Goal: Task Accomplishment & Management: Manage account settings

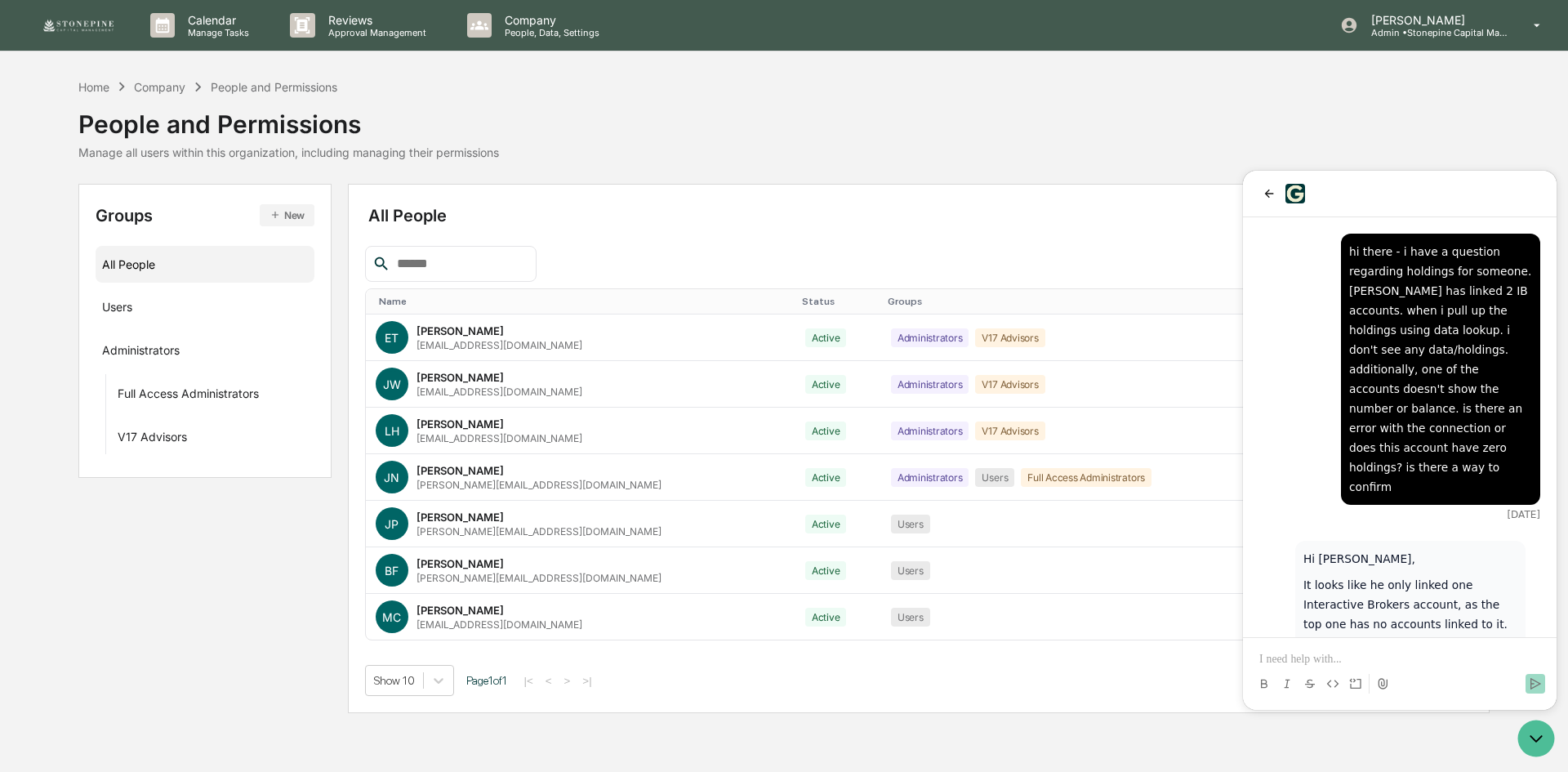
scroll to position [2022, 0]
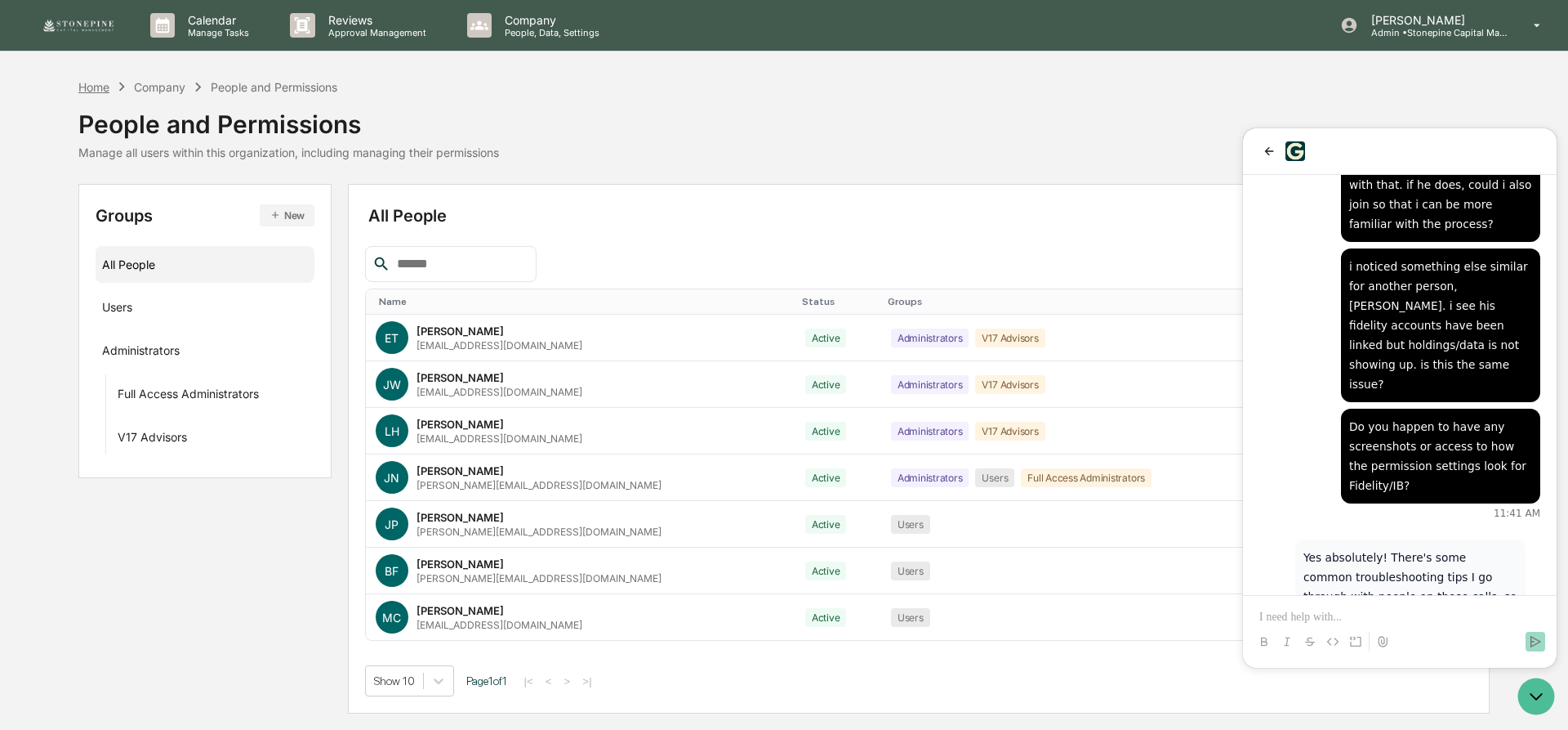
click at [99, 86] on div "Home" at bounding box center [94, 87] width 32 height 14
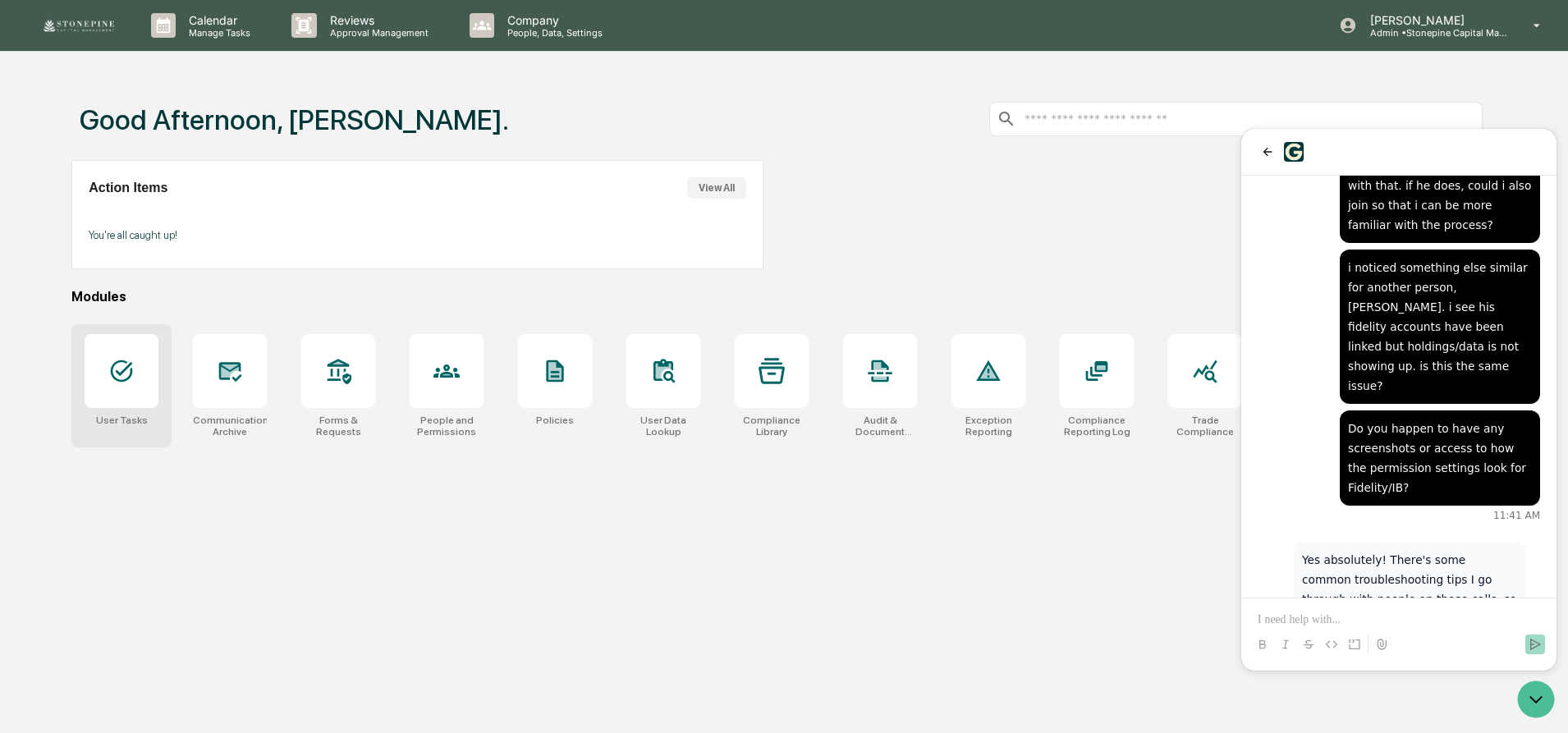
click at [118, 383] on icon at bounding box center [121, 370] width 26 height 26
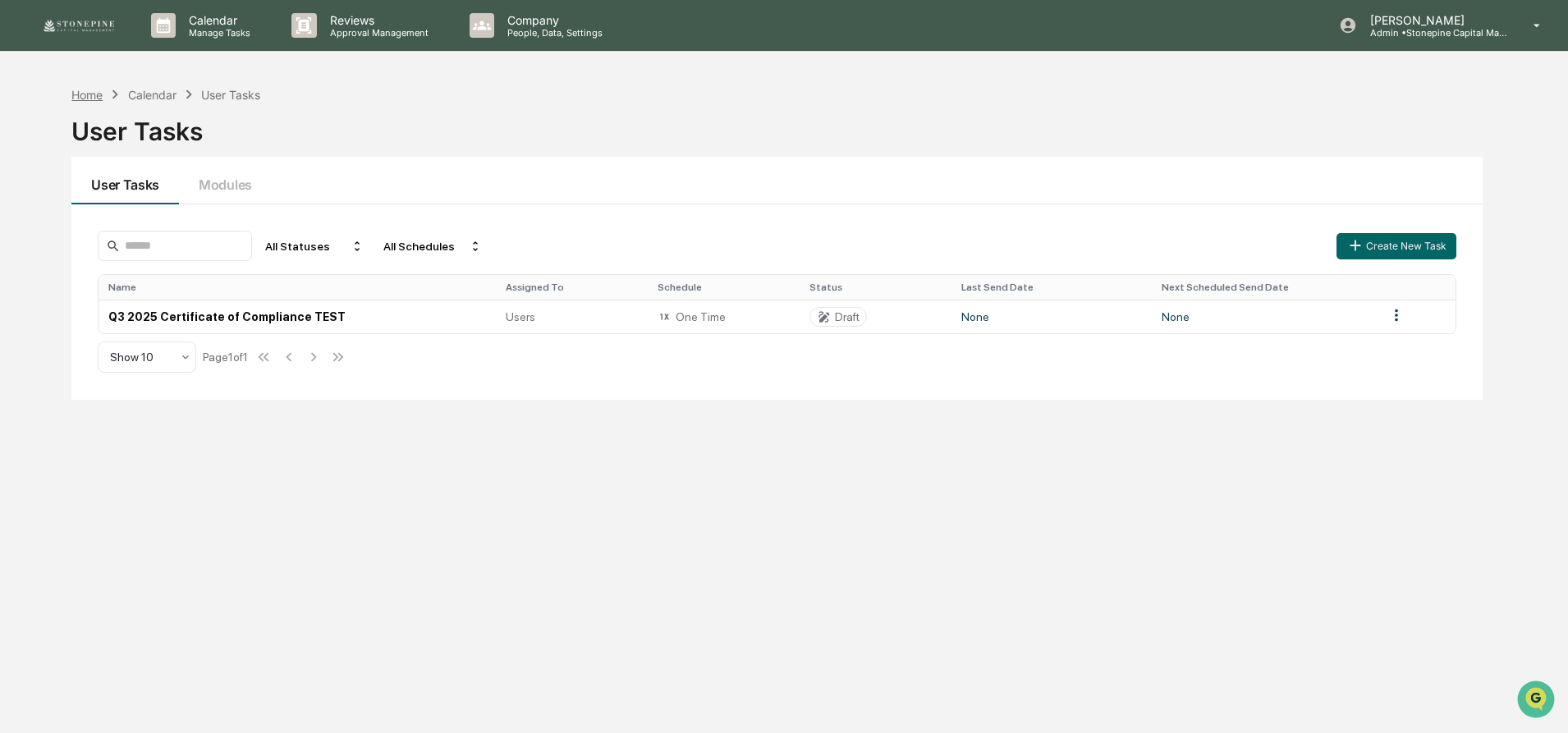
click at [94, 95] on div "Home" at bounding box center [86, 95] width 32 height 14
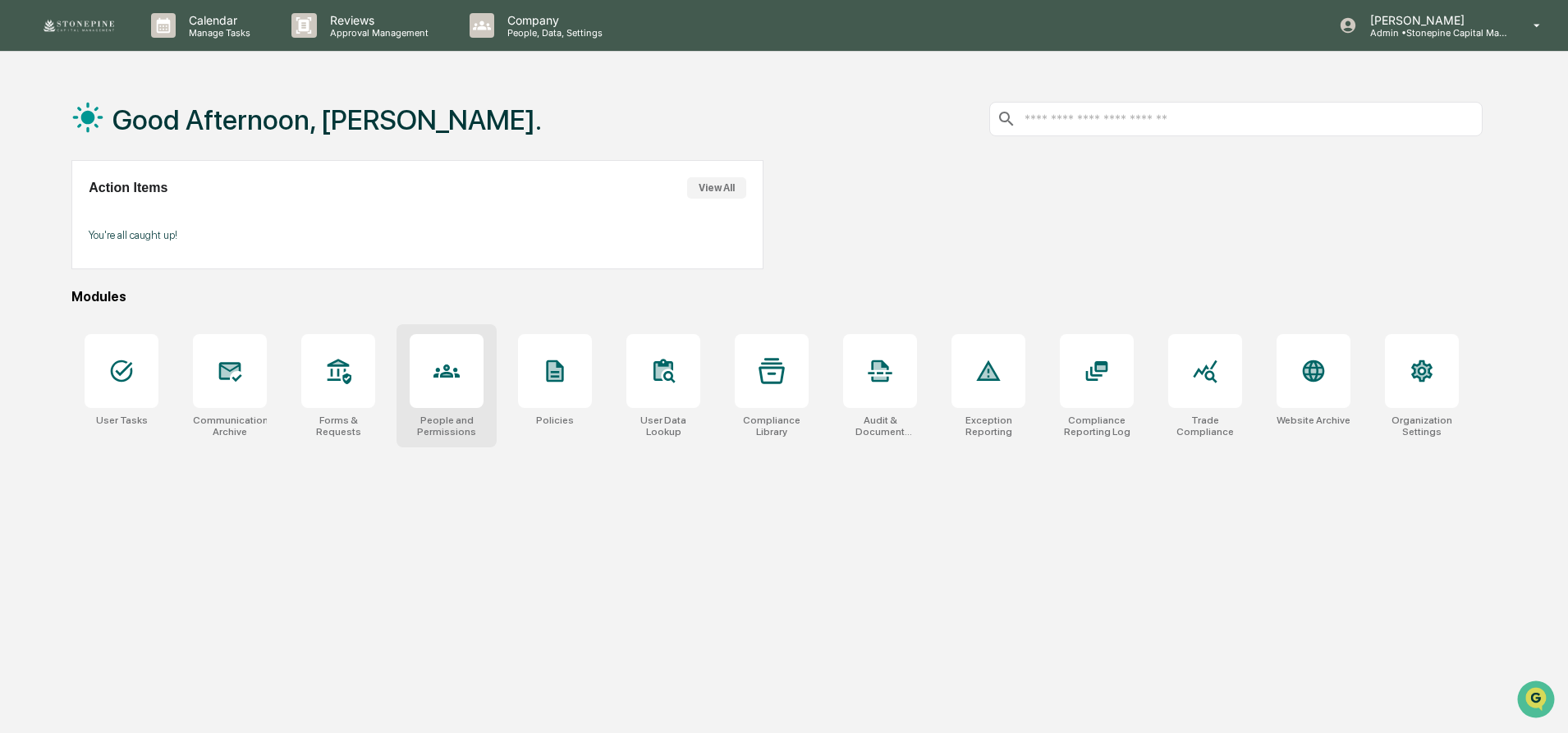
click at [462, 396] on div at bounding box center [446, 370] width 74 height 74
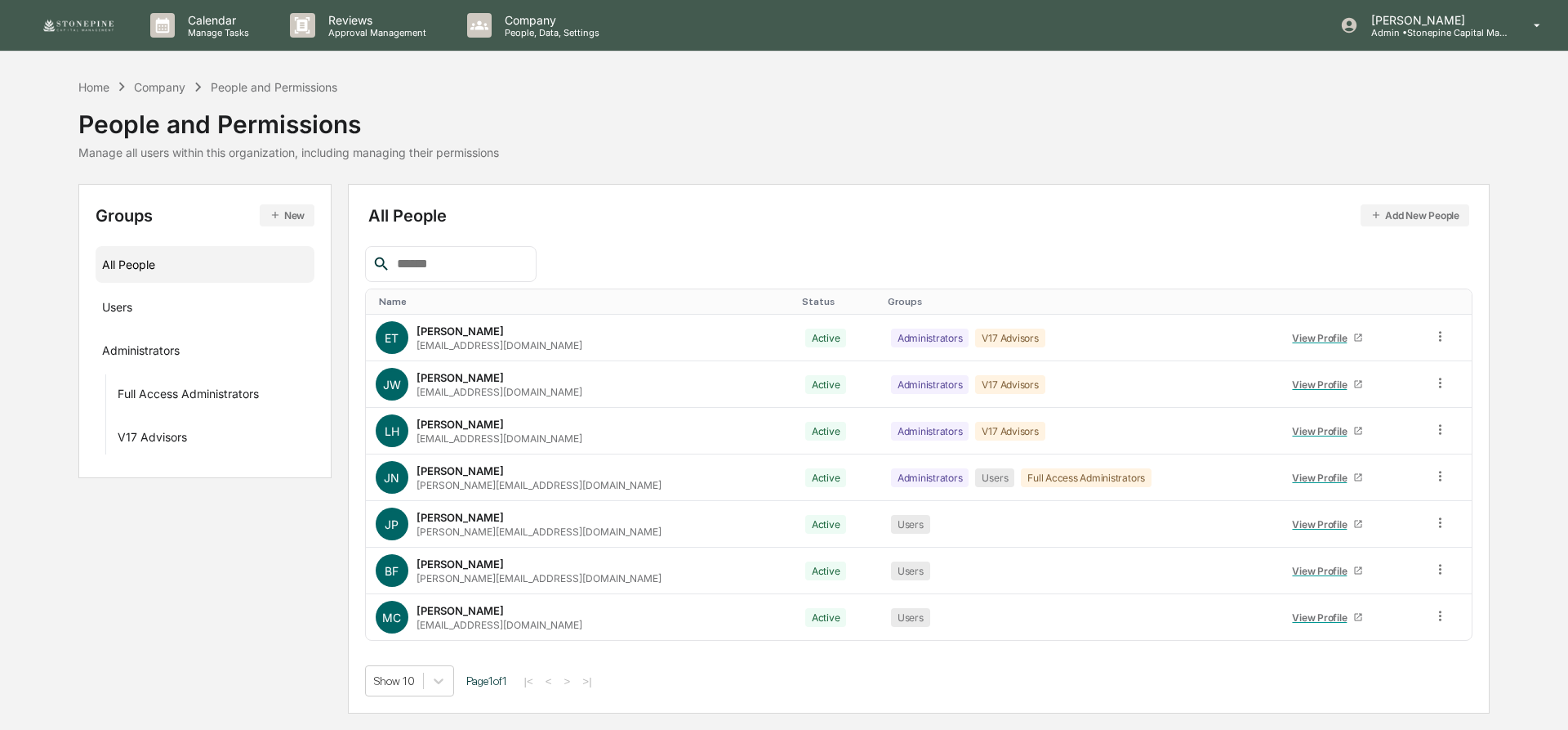
click at [292, 218] on button "New" at bounding box center [286, 215] width 54 height 22
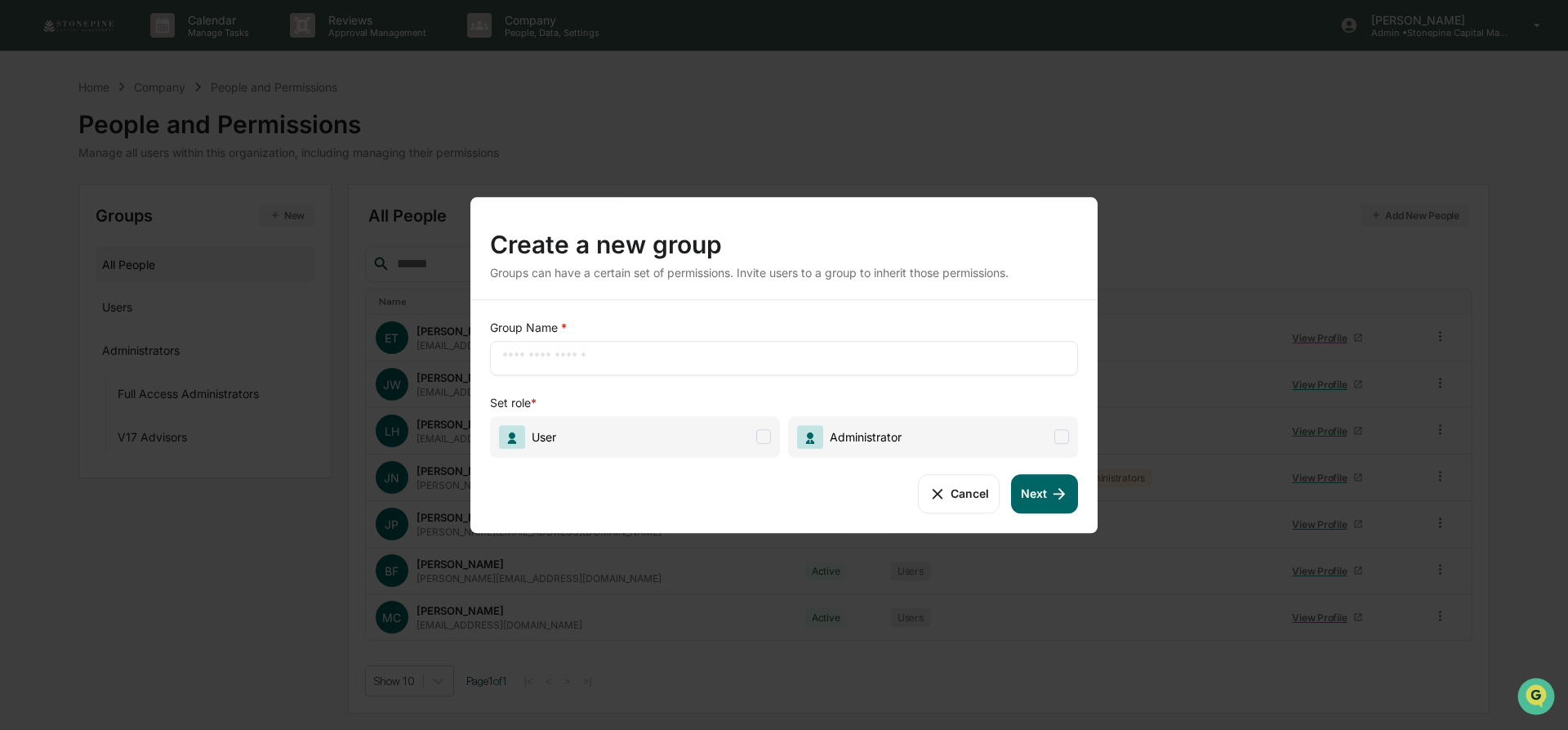
click at [676, 346] on div "​" at bounding box center [784, 358] width 588 height 34
click at [676, 354] on input "text" at bounding box center [784, 357] width 563 height 16
type input "****"
click at [707, 426] on span "User" at bounding box center [635, 437] width 290 height 42
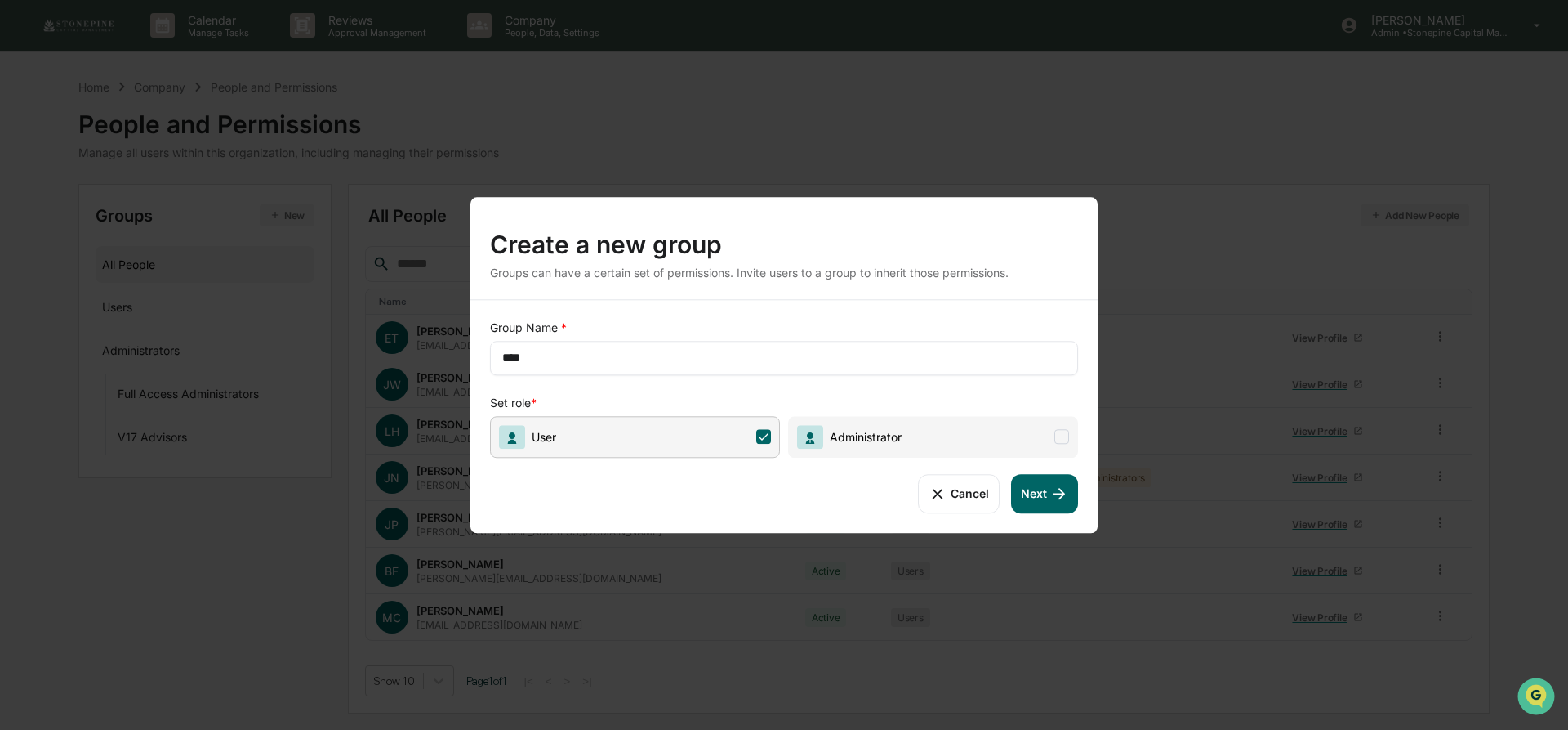
click at [1046, 500] on button "Next" at bounding box center [1045, 493] width 67 height 39
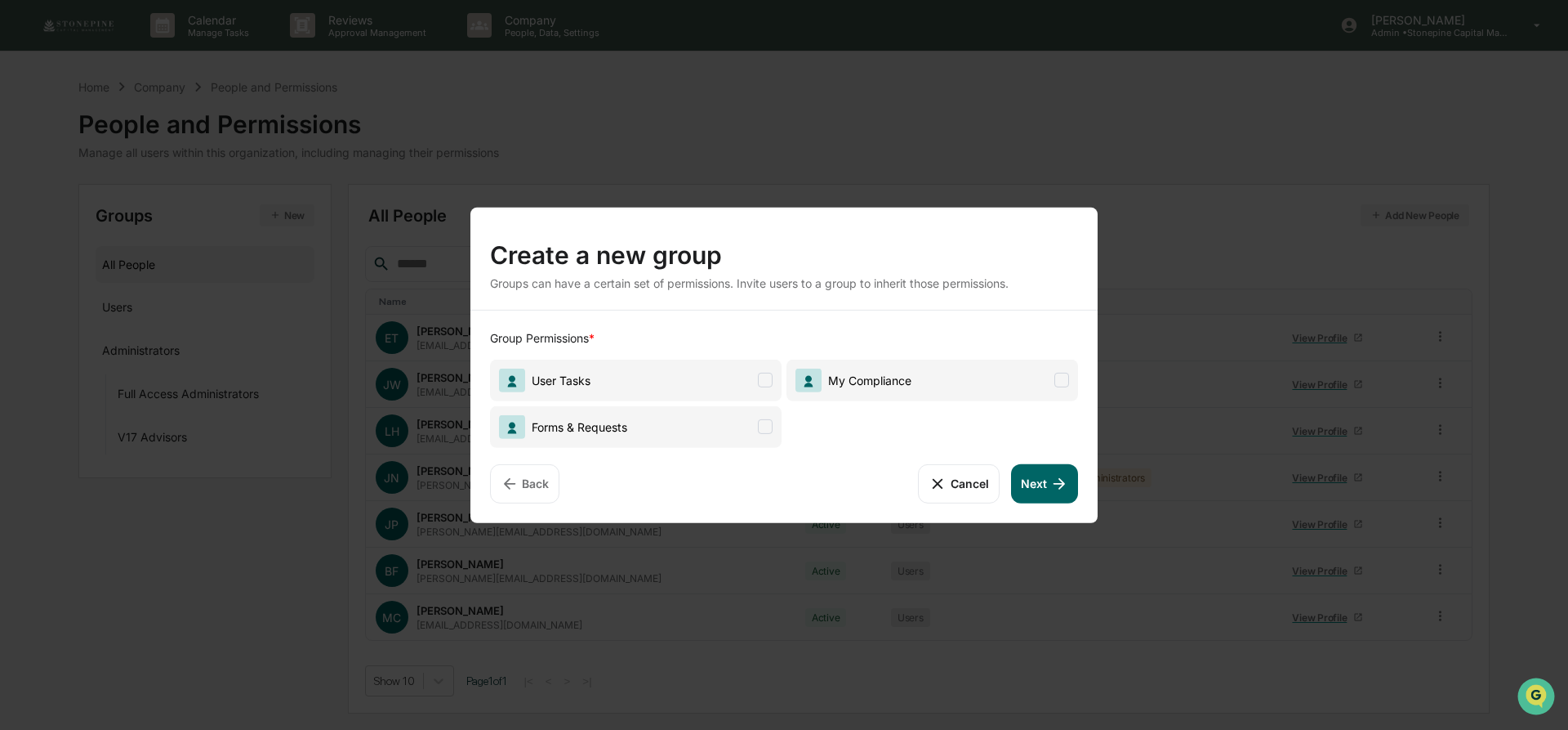
click at [724, 391] on span "User Tasks" at bounding box center [635, 380] width 291 height 42
click at [964, 488] on button "Cancel" at bounding box center [959, 483] width 81 height 39
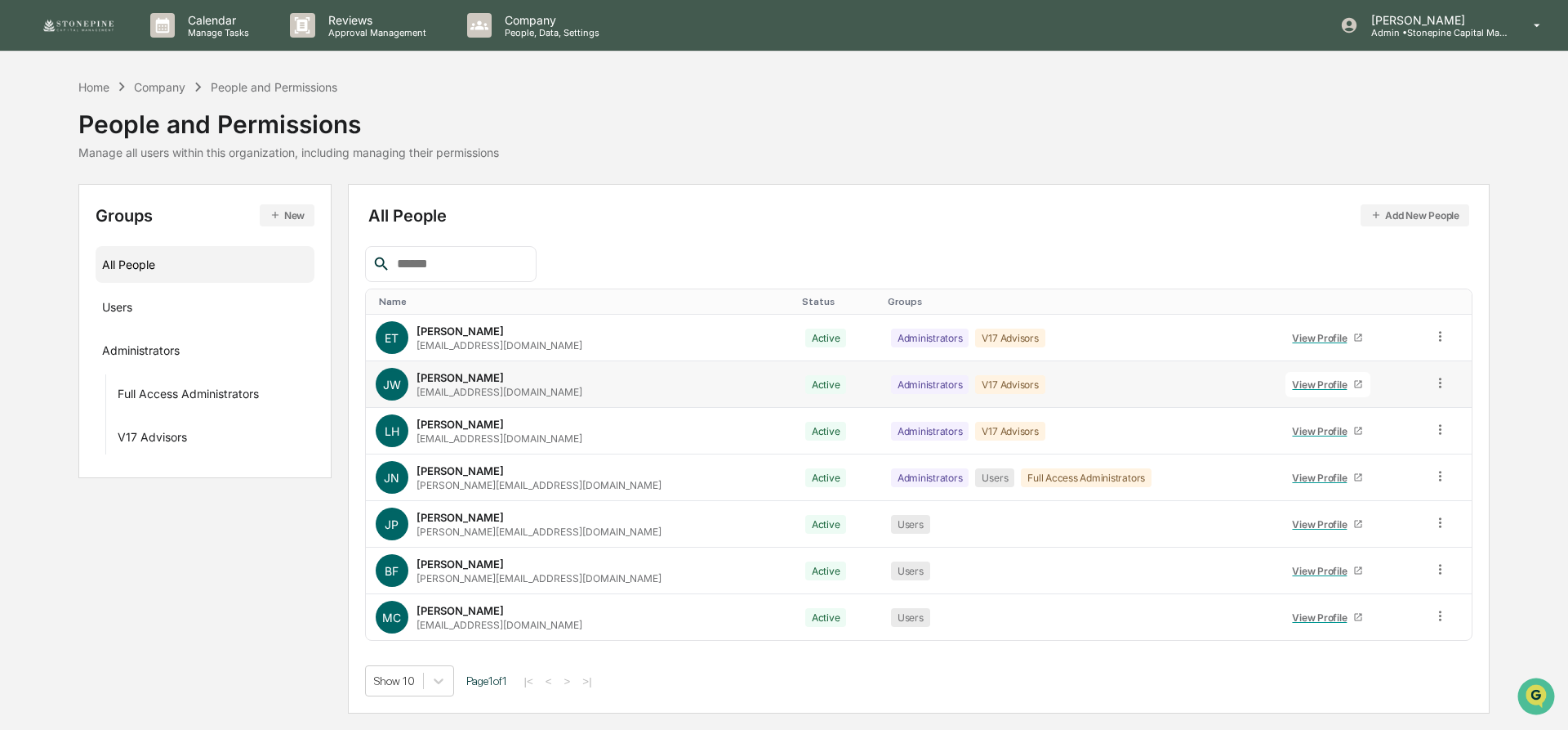
click at [1292, 386] on div "View Profile" at bounding box center [1323, 384] width 61 height 12
click at [1434, 383] on icon at bounding box center [1440, 383] width 15 height 15
click at [1413, 417] on div "Groups & Permissions" at bounding box center [1367, 409] width 136 height 20
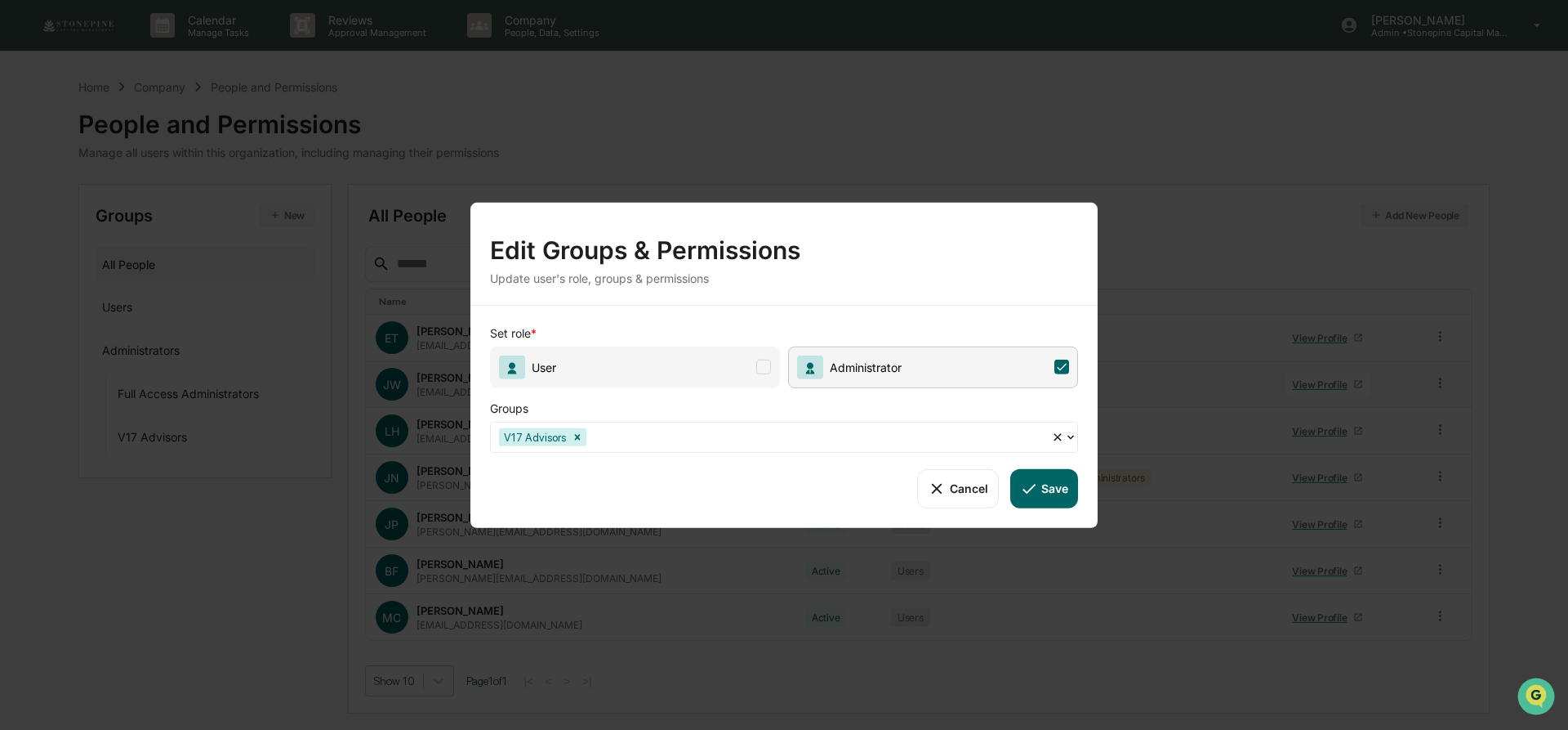
click at [761, 368] on span at bounding box center [763, 366] width 14 height 14
click at [1048, 492] on button "Save" at bounding box center [1044, 487] width 68 height 39
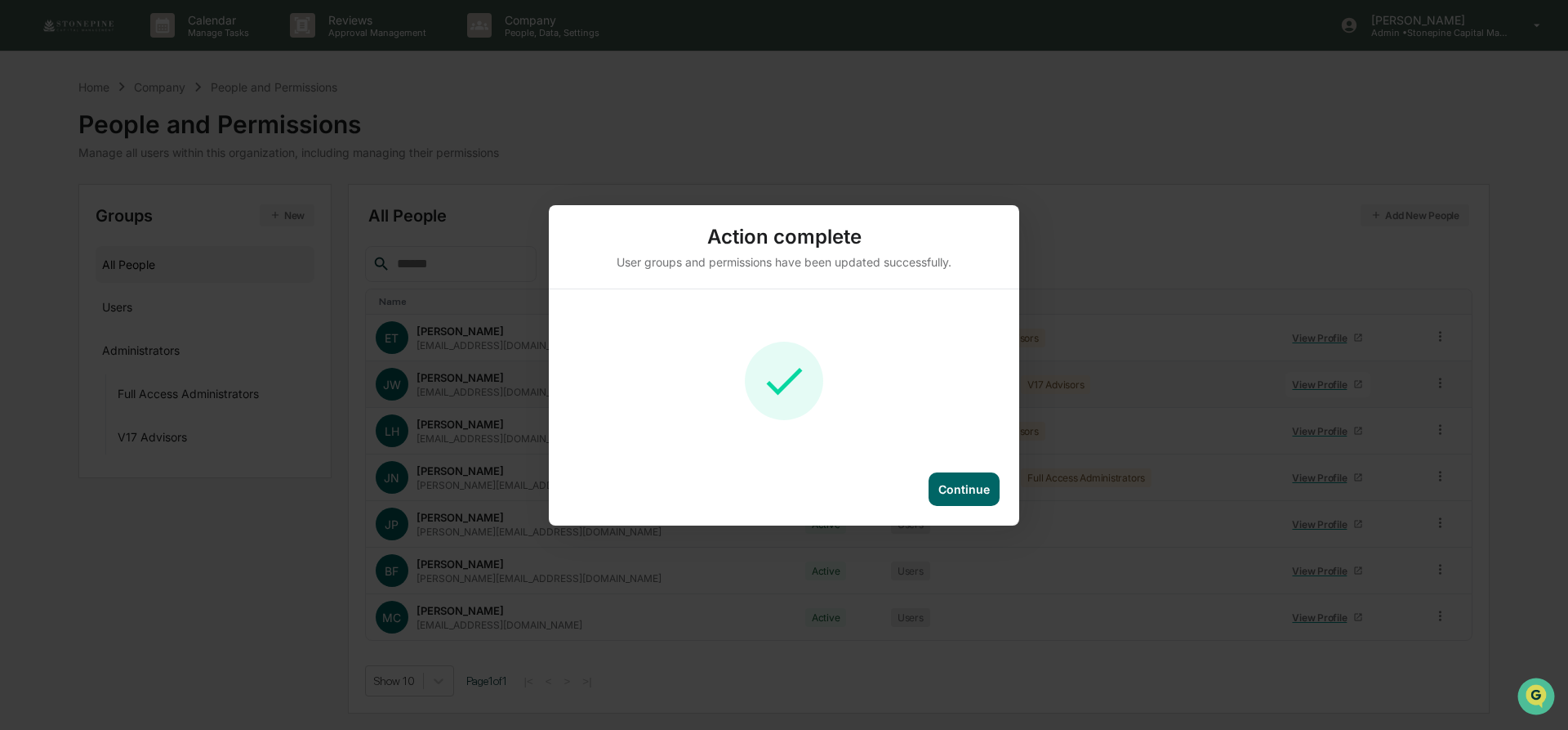
click at [991, 489] on div "Continue" at bounding box center [964, 488] width 71 height 33
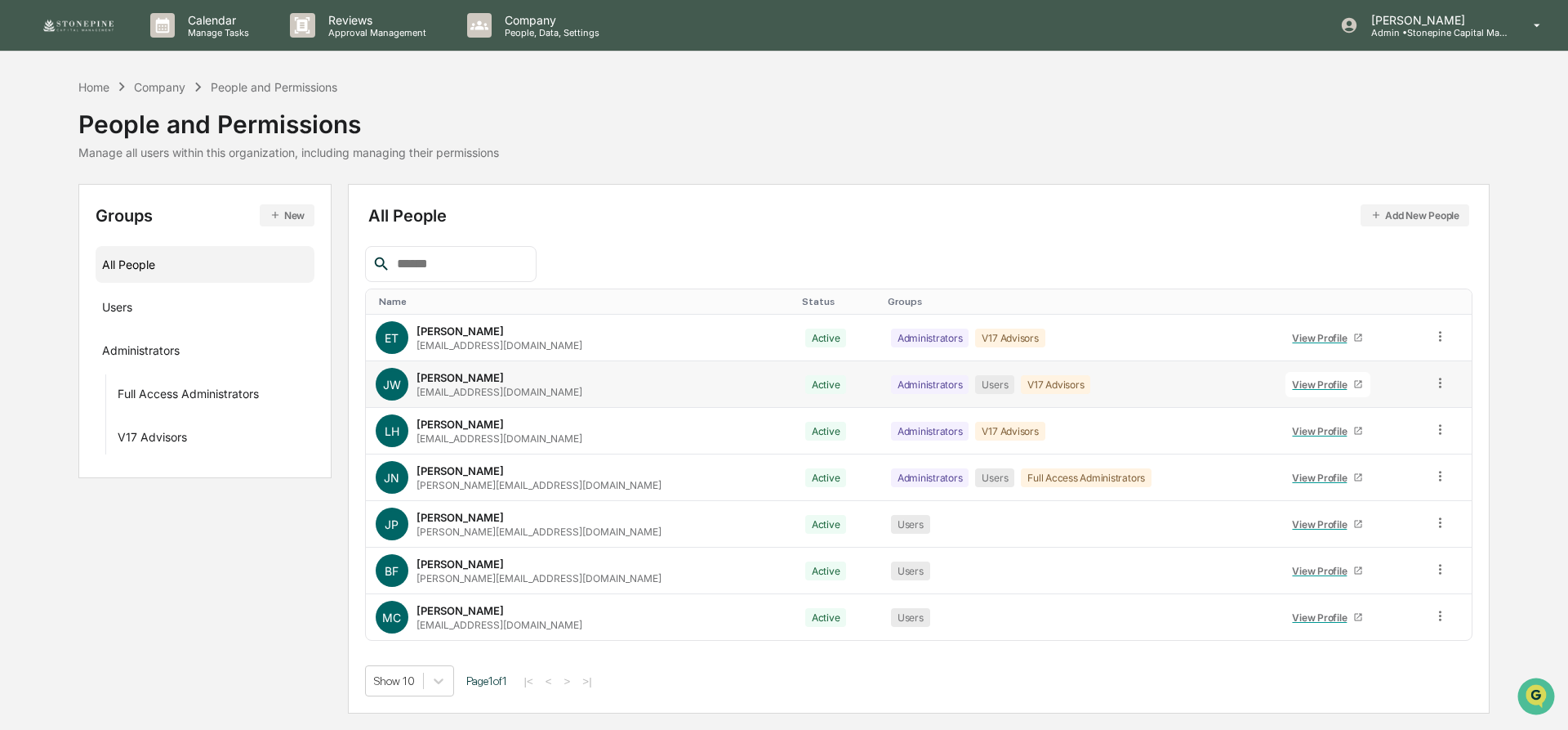
click at [307, 218] on button "New" at bounding box center [286, 215] width 54 height 22
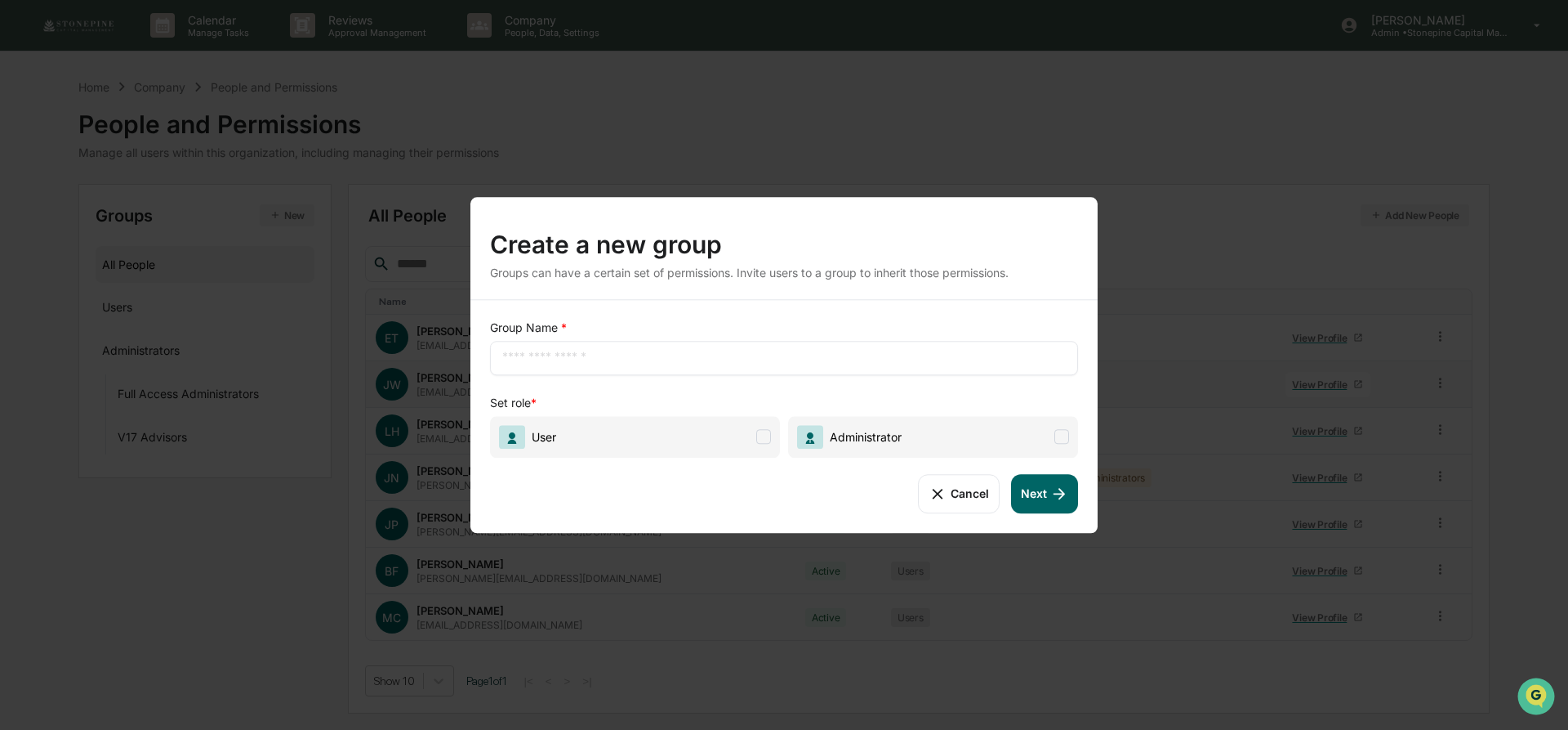
click at [580, 356] on input "text" at bounding box center [784, 357] width 563 height 16
type input "****"
click at [769, 443] on span at bounding box center [763, 436] width 14 height 14
click at [1036, 492] on button "Next" at bounding box center [1045, 493] width 67 height 39
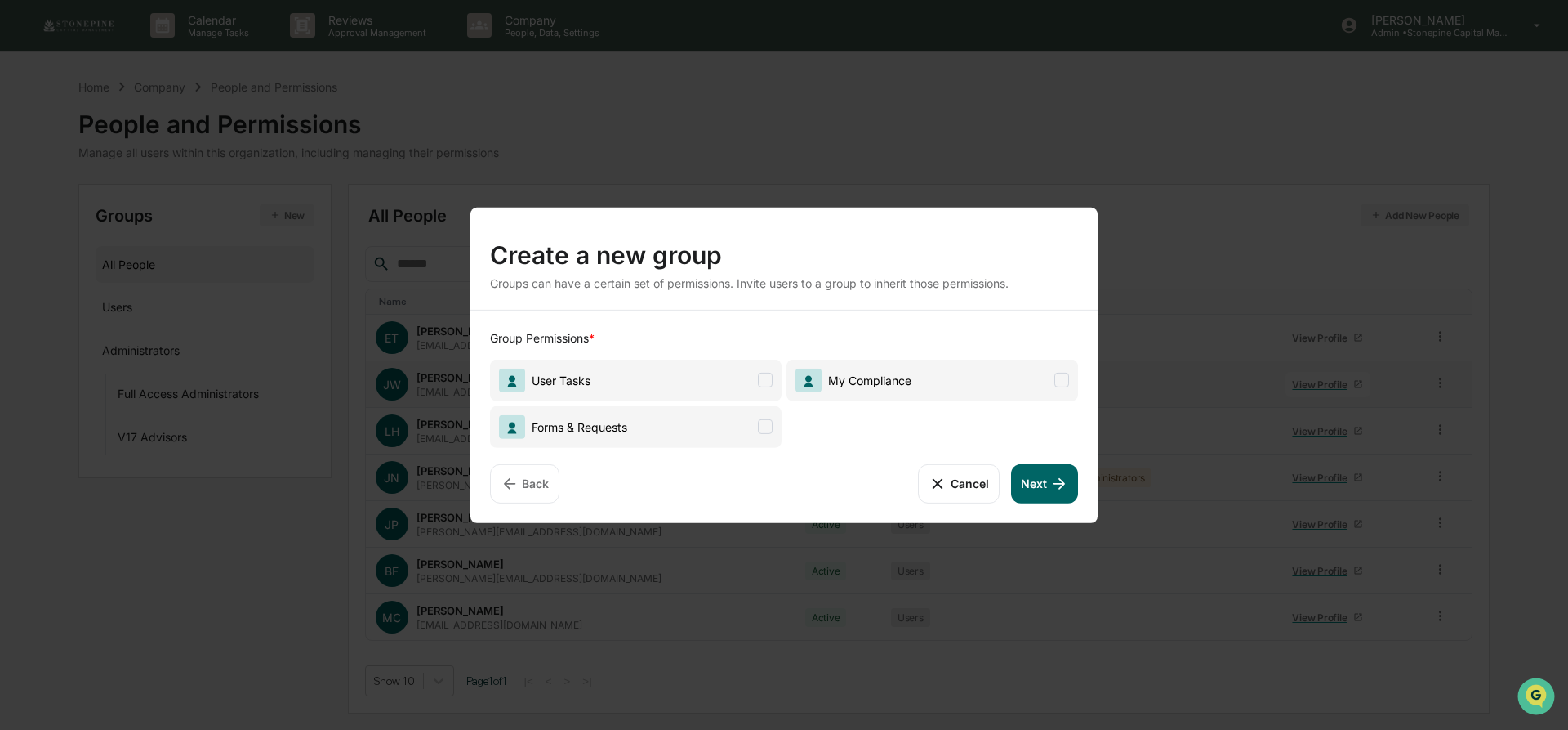
click at [734, 382] on span "User Tasks" at bounding box center [635, 380] width 291 height 42
click at [750, 423] on span "Forms & Requests" at bounding box center [635, 426] width 291 height 42
click at [969, 365] on span "My Compliance" at bounding box center [932, 380] width 291 height 42
click at [1047, 494] on button "Next" at bounding box center [1045, 483] width 67 height 39
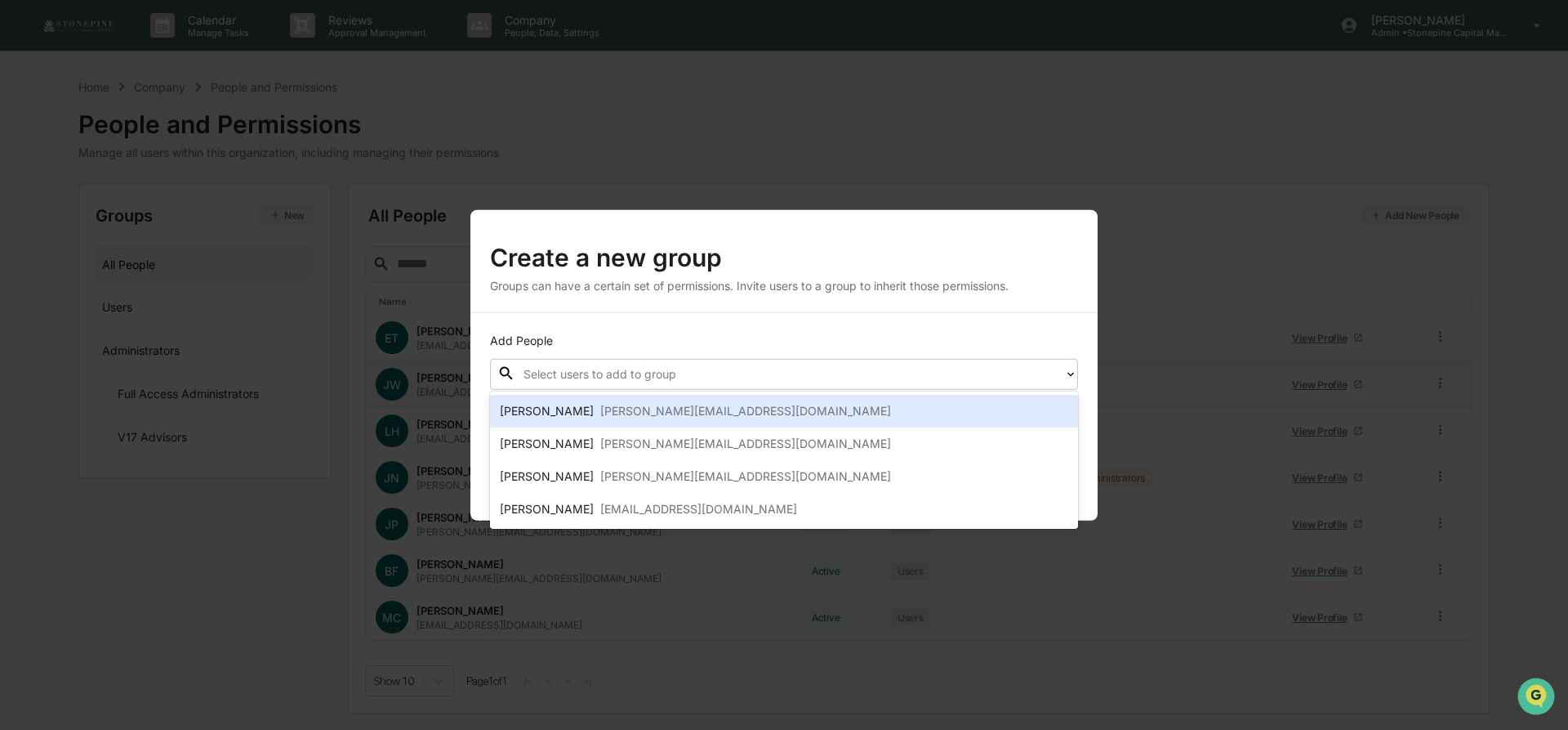
click at [978, 384] on div "Select users to add to group" at bounding box center [790, 374] width 549 height 26
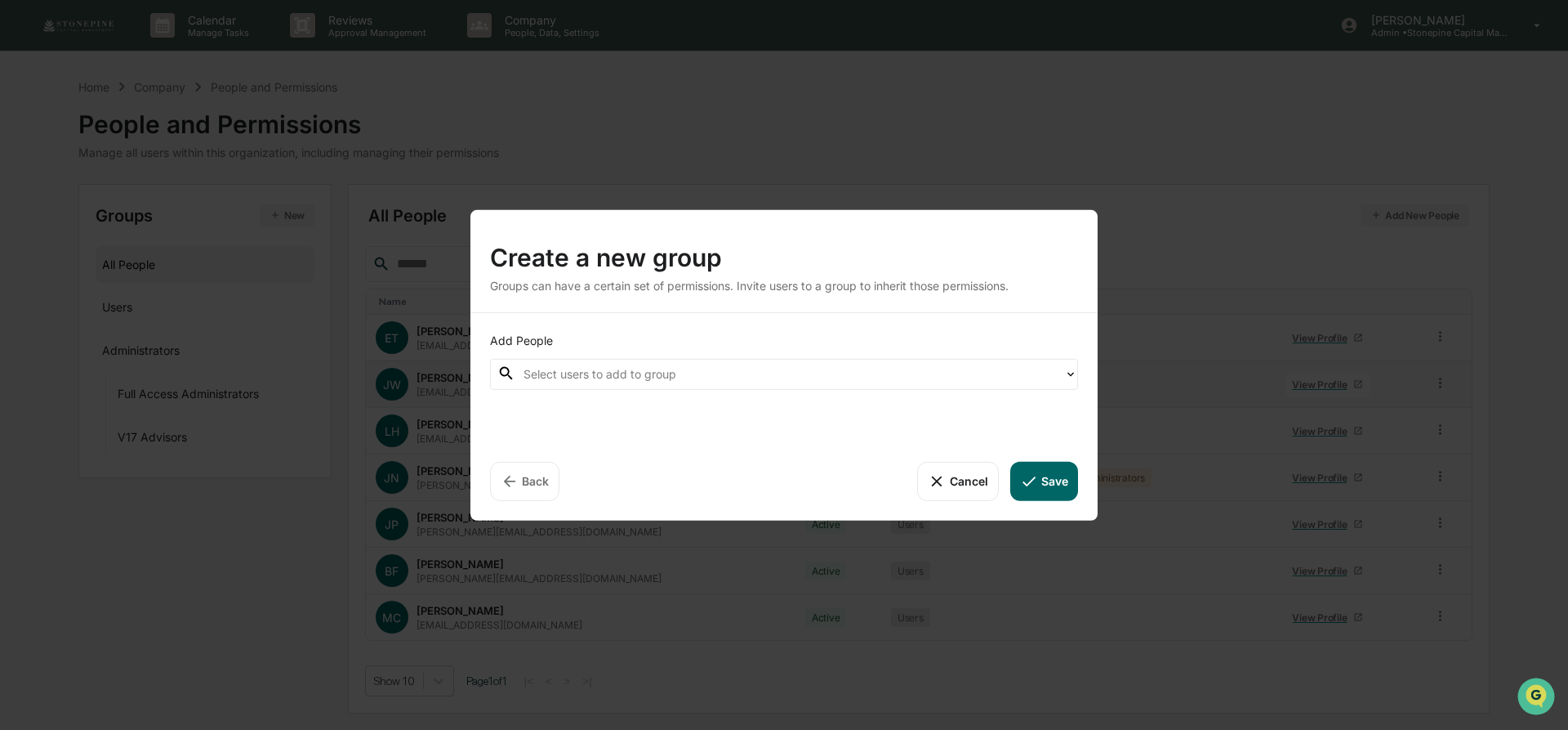
click at [846, 146] on div "Create a new group Groups can have a certain set of permissions. Invite users t…" at bounding box center [784, 365] width 1568 height 730
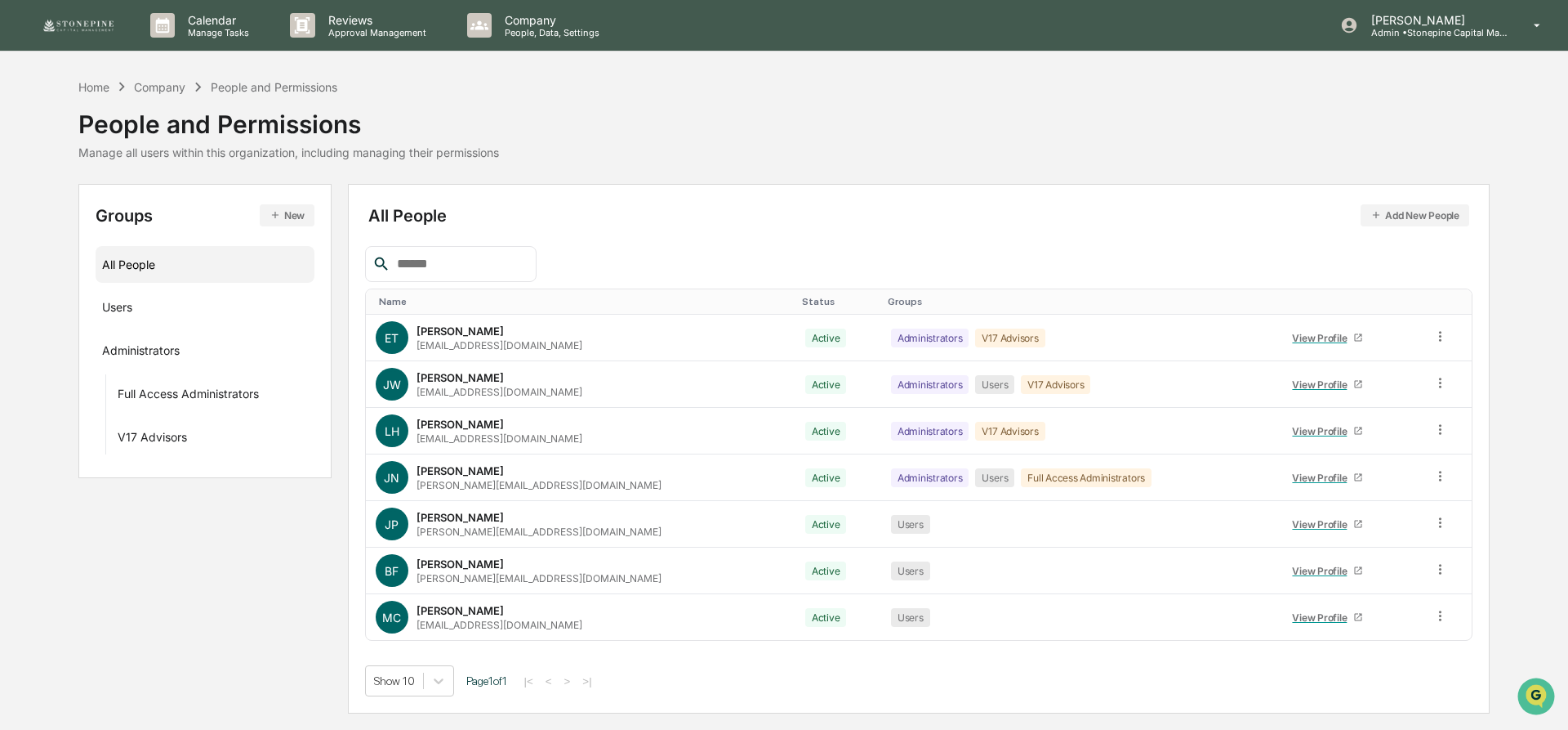
click at [293, 219] on button "New" at bounding box center [286, 215] width 54 height 22
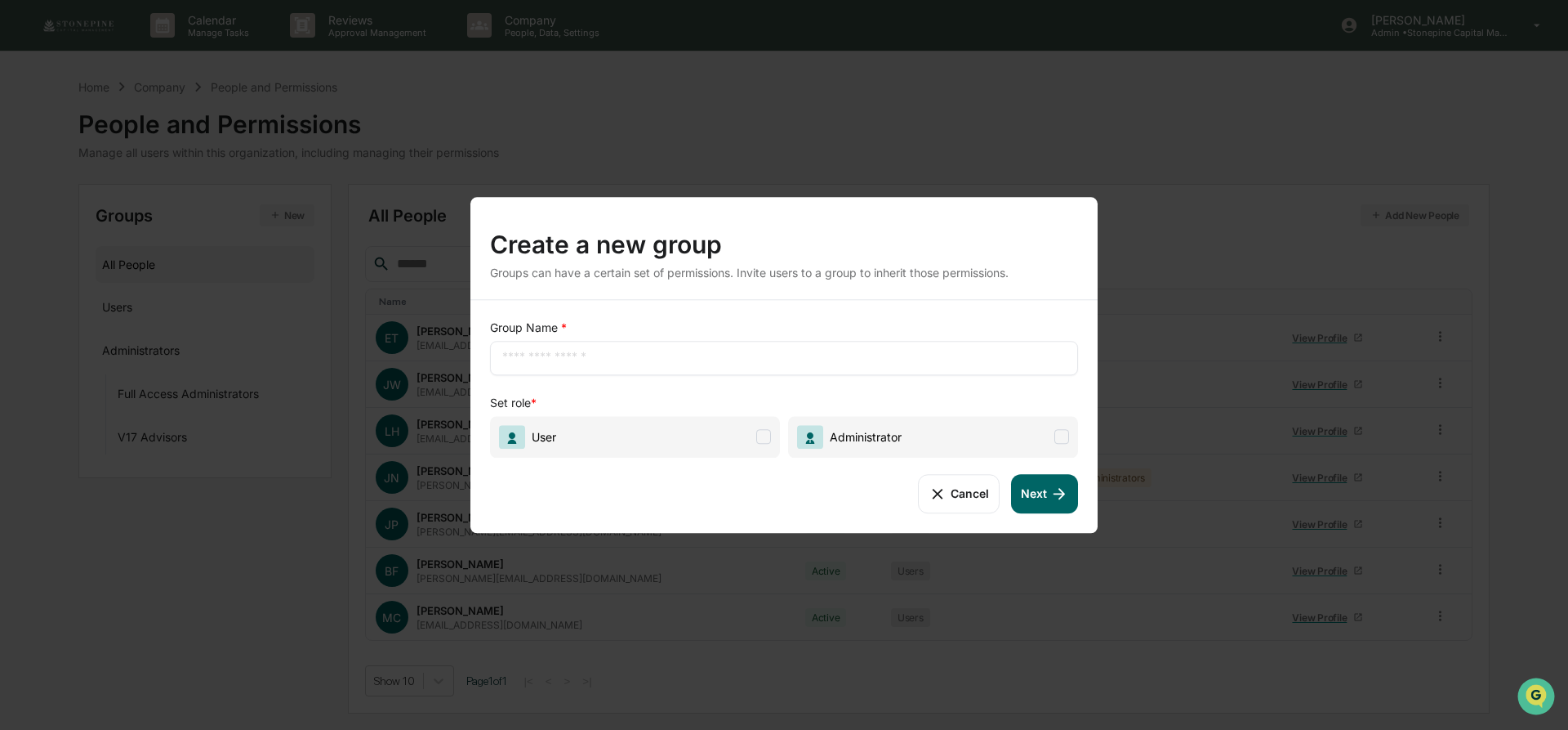
click at [628, 359] on input "text" at bounding box center [784, 357] width 563 height 16
type input "****"
click at [754, 444] on span "User" at bounding box center [635, 437] width 290 height 42
click at [1046, 501] on button "Next" at bounding box center [1045, 493] width 67 height 39
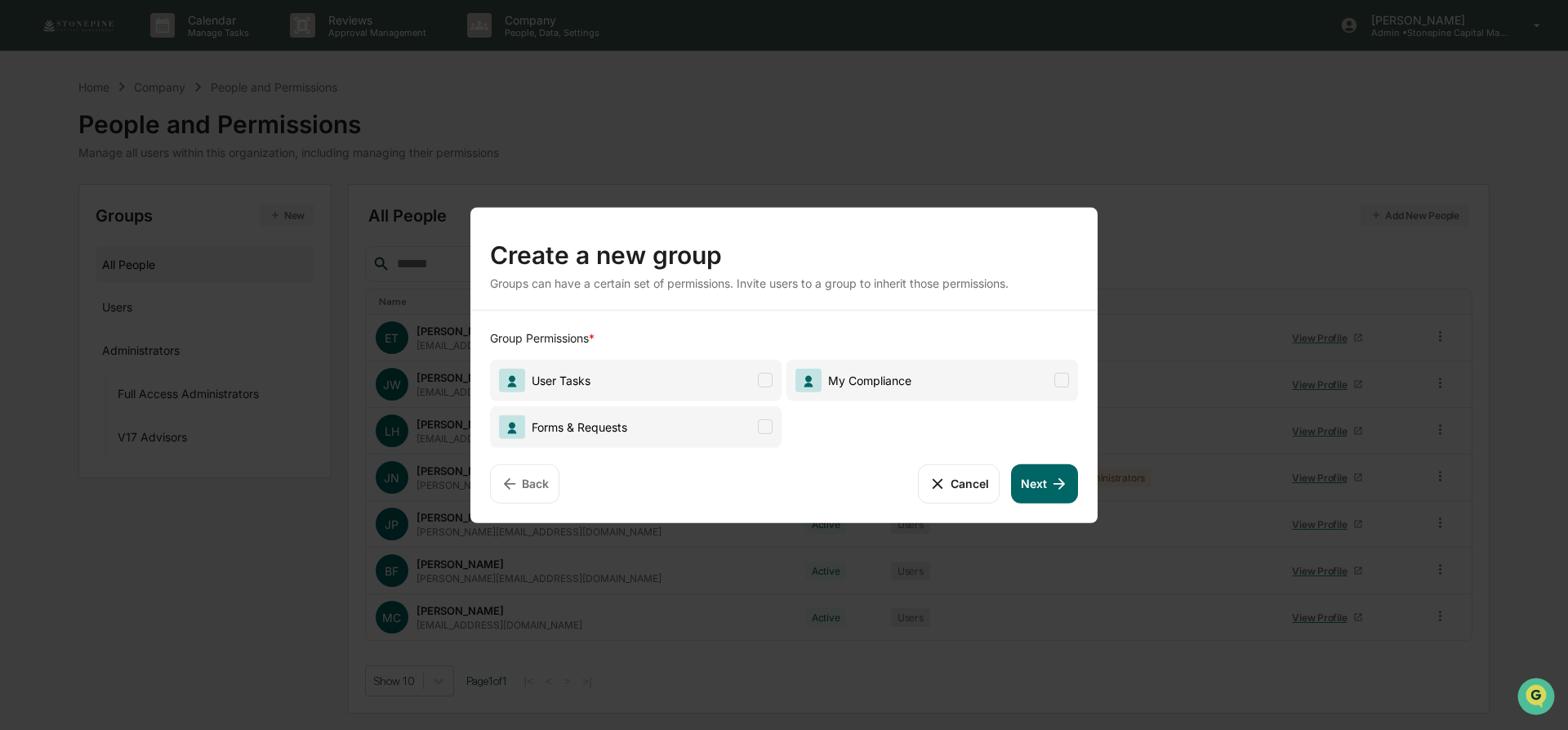
click at [715, 383] on span "User Tasks" at bounding box center [635, 380] width 291 height 42
click at [734, 424] on span "Forms & Requests" at bounding box center [635, 426] width 291 height 42
click at [991, 374] on span "My Compliance" at bounding box center [932, 380] width 291 height 42
click at [1051, 486] on icon at bounding box center [1059, 483] width 18 height 18
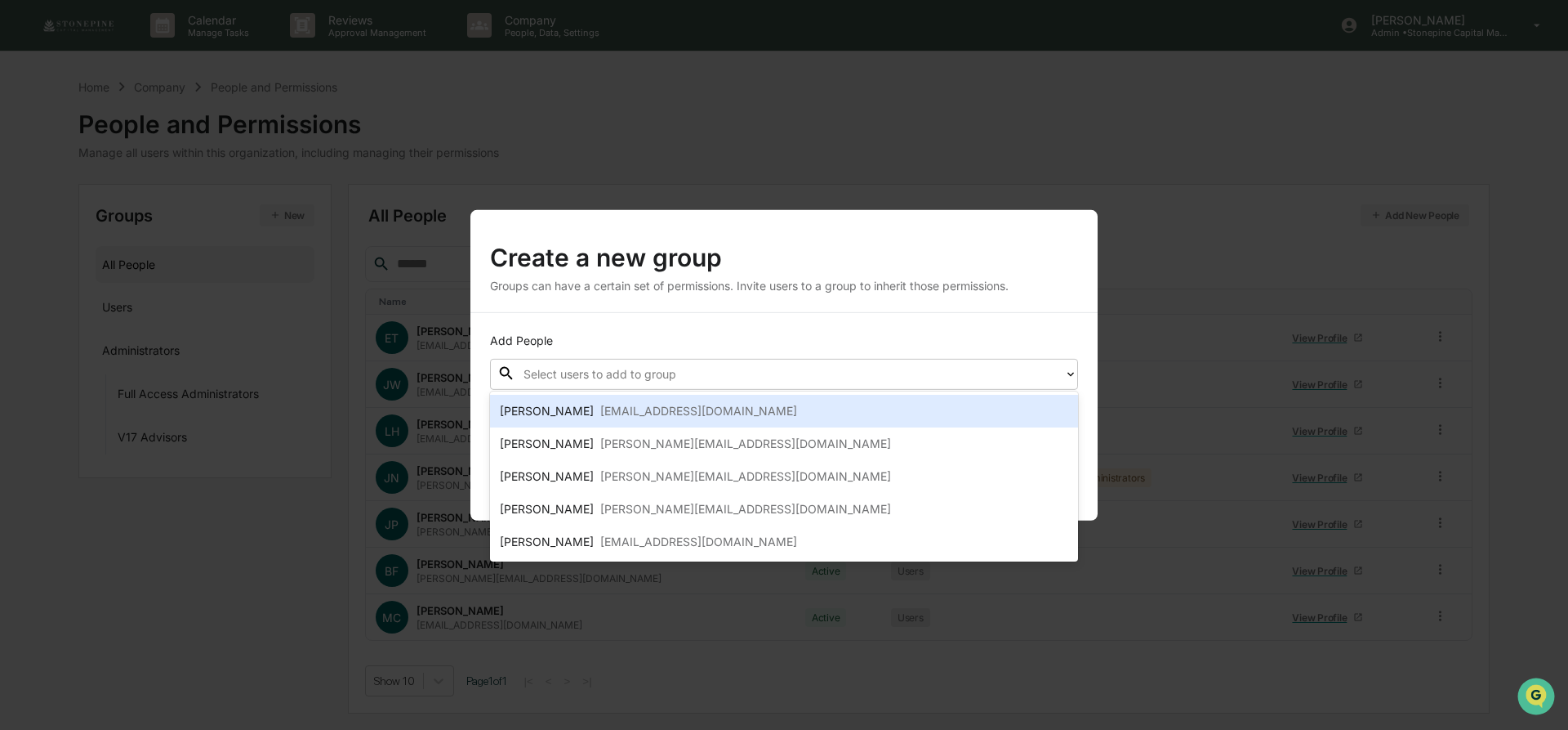
click at [811, 362] on div "Select users to add to group" at bounding box center [790, 374] width 549 height 26
click at [788, 416] on div "[PERSON_NAME] [EMAIL_ADDRESS][DOMAIN_NAME]" at bounding box center [784, 411] width 568 height 20
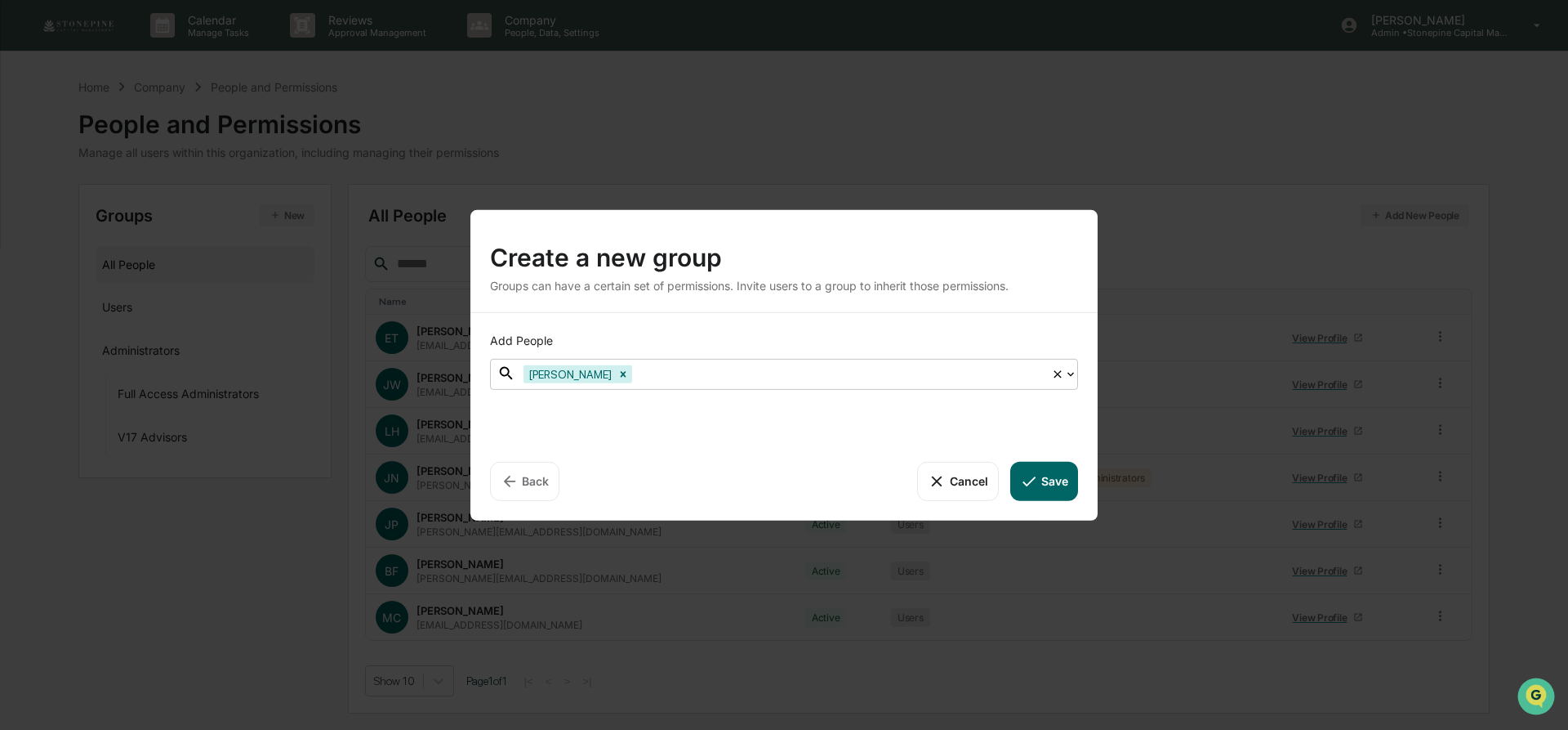
click at [1059, 481] on button "Save" at bounding box center [1044, 480] width 68 height 39
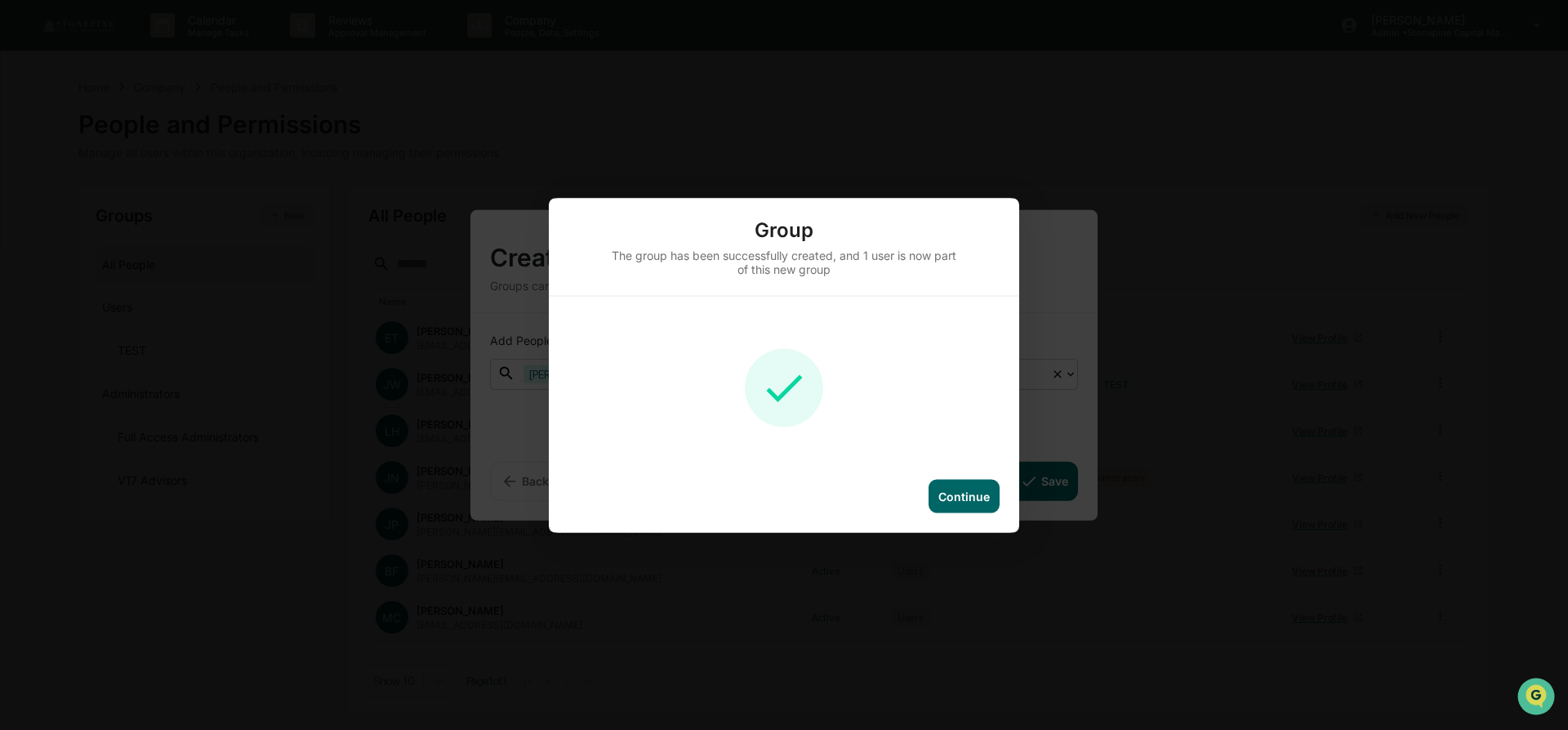
click at [975, 501] on div "Continue" at bounding box center [964, 496] width 52 height 14
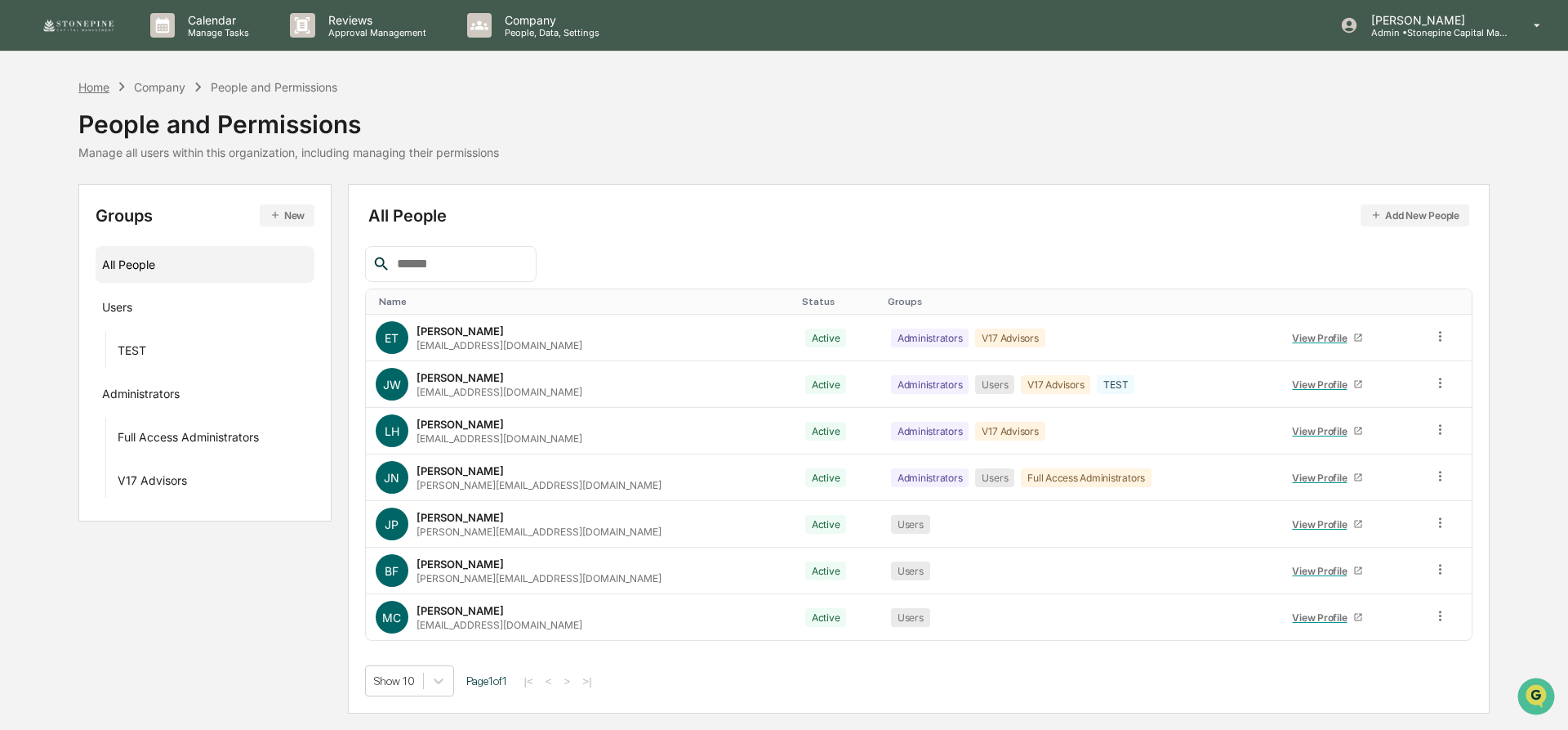
click at [101, 89] on div "Home" at bounding box center [94, 87] width 32 height 14
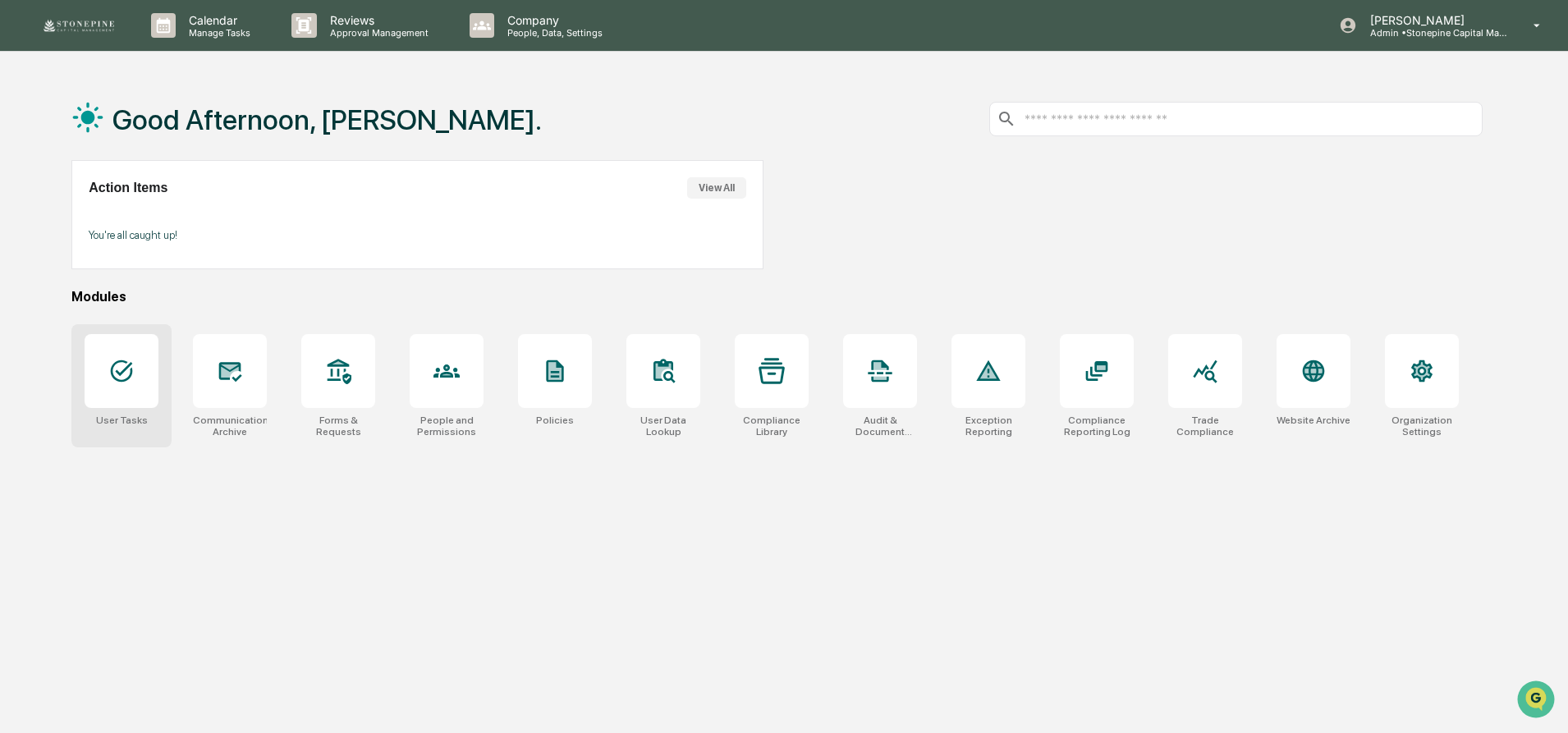
click at [131, 383] on icon at bounding box center [121, 370] width 26 height 26
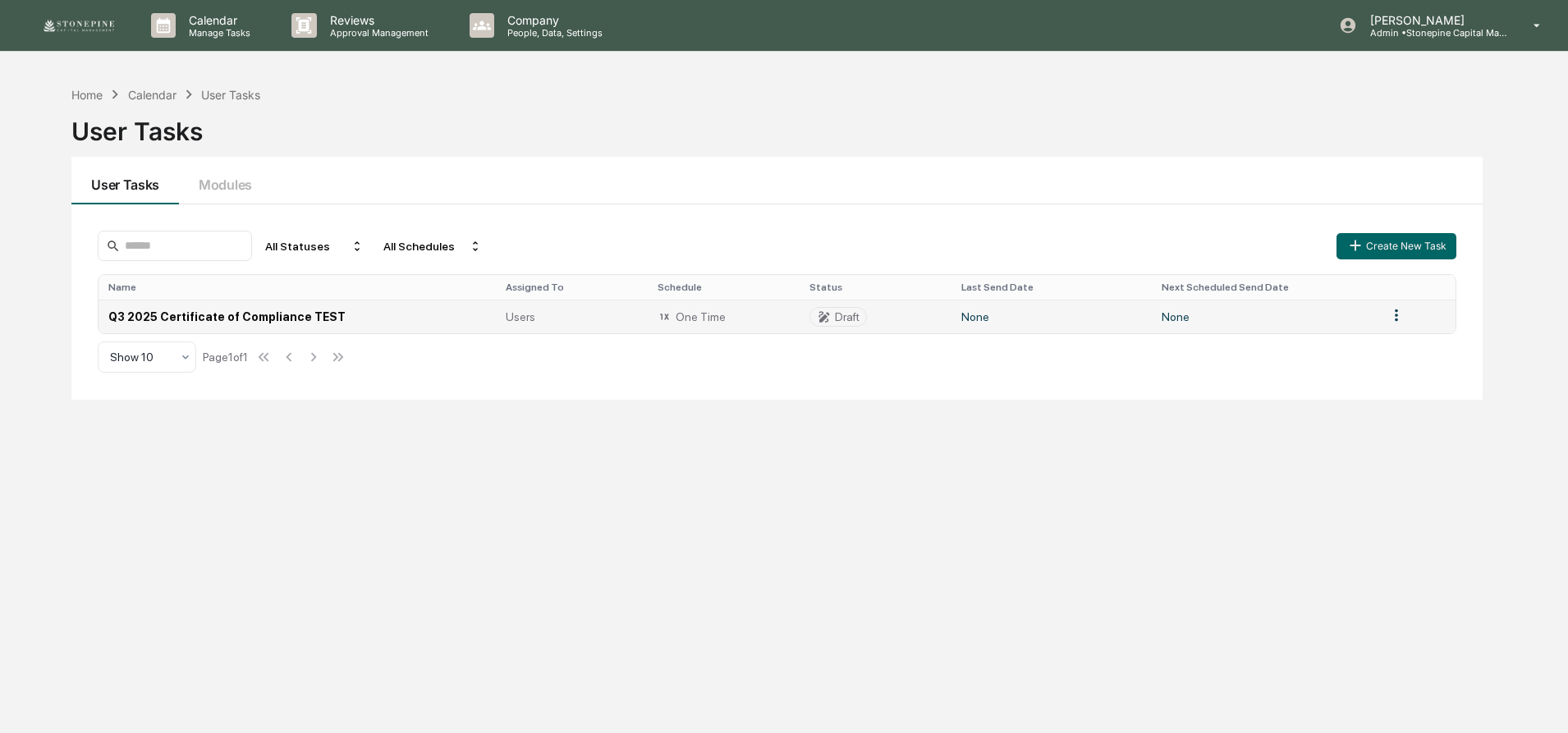
click at [311, 321] on td "Q3 2025 Certificate of Compliance TEST" at bounding box center [297, 316] width 396 height 34
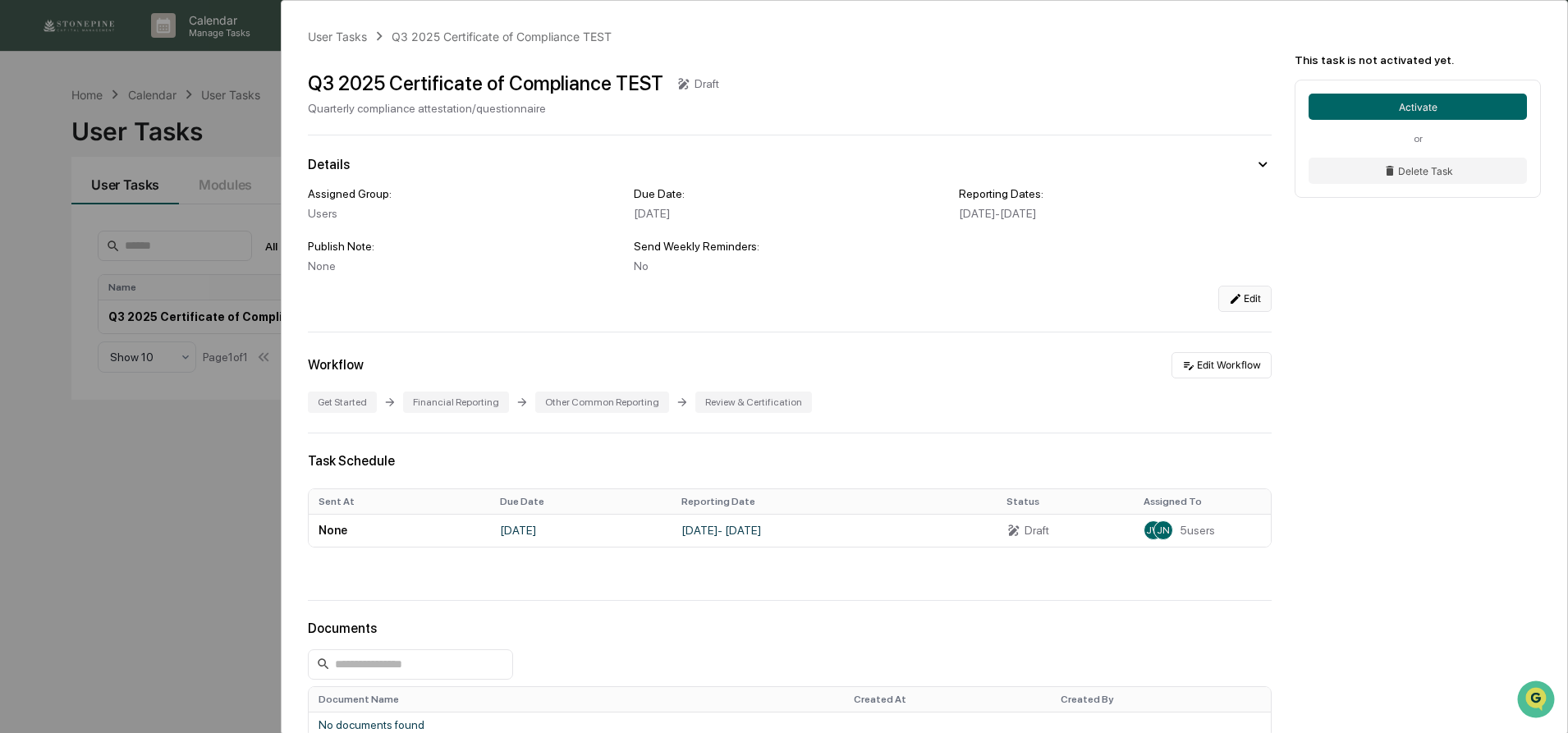
click at [1251, 302] on button "Edit" at bounding box center [1245, 298] width 54 height 26
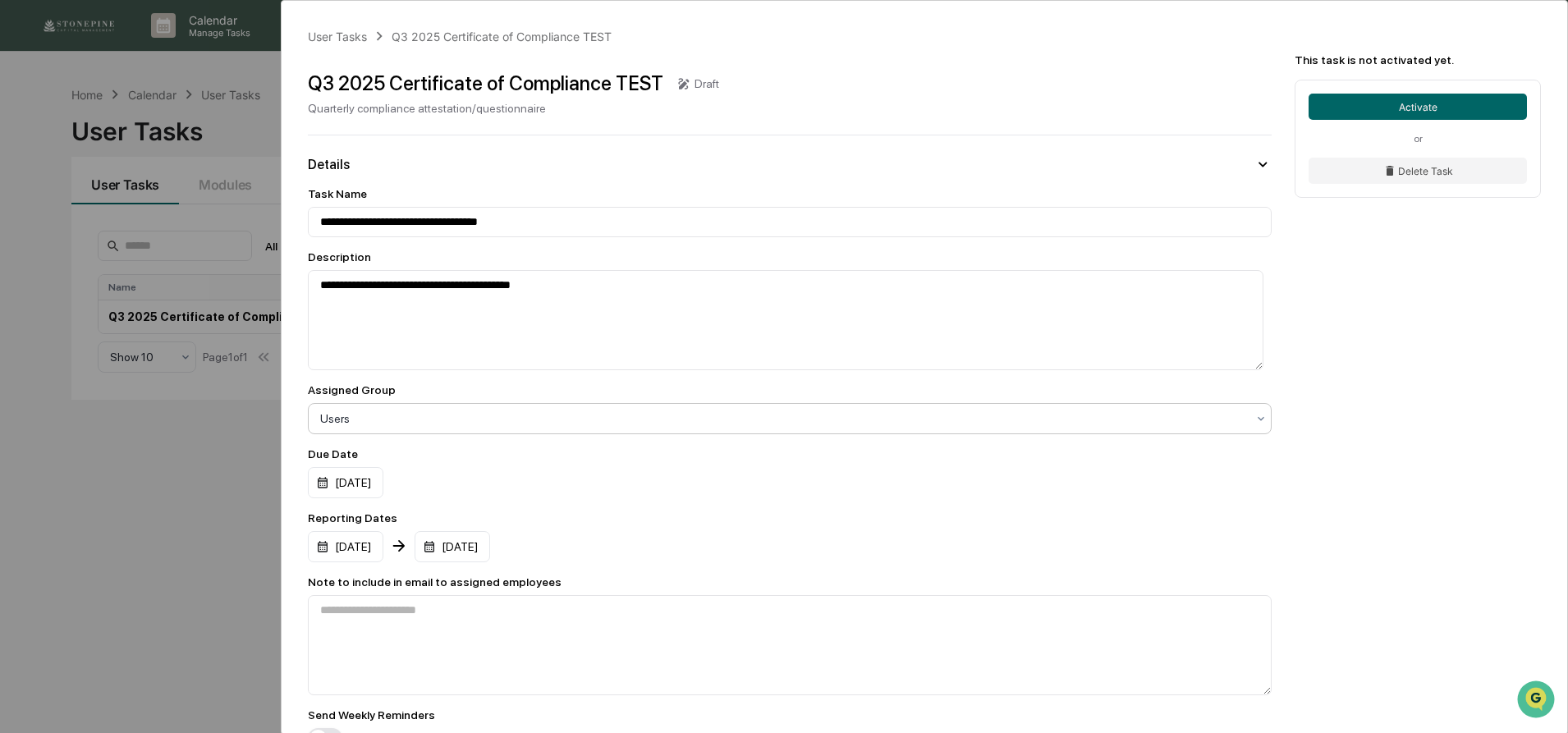
click at [629, 414] on div at bounding box center [783, 418] width 926 height 16
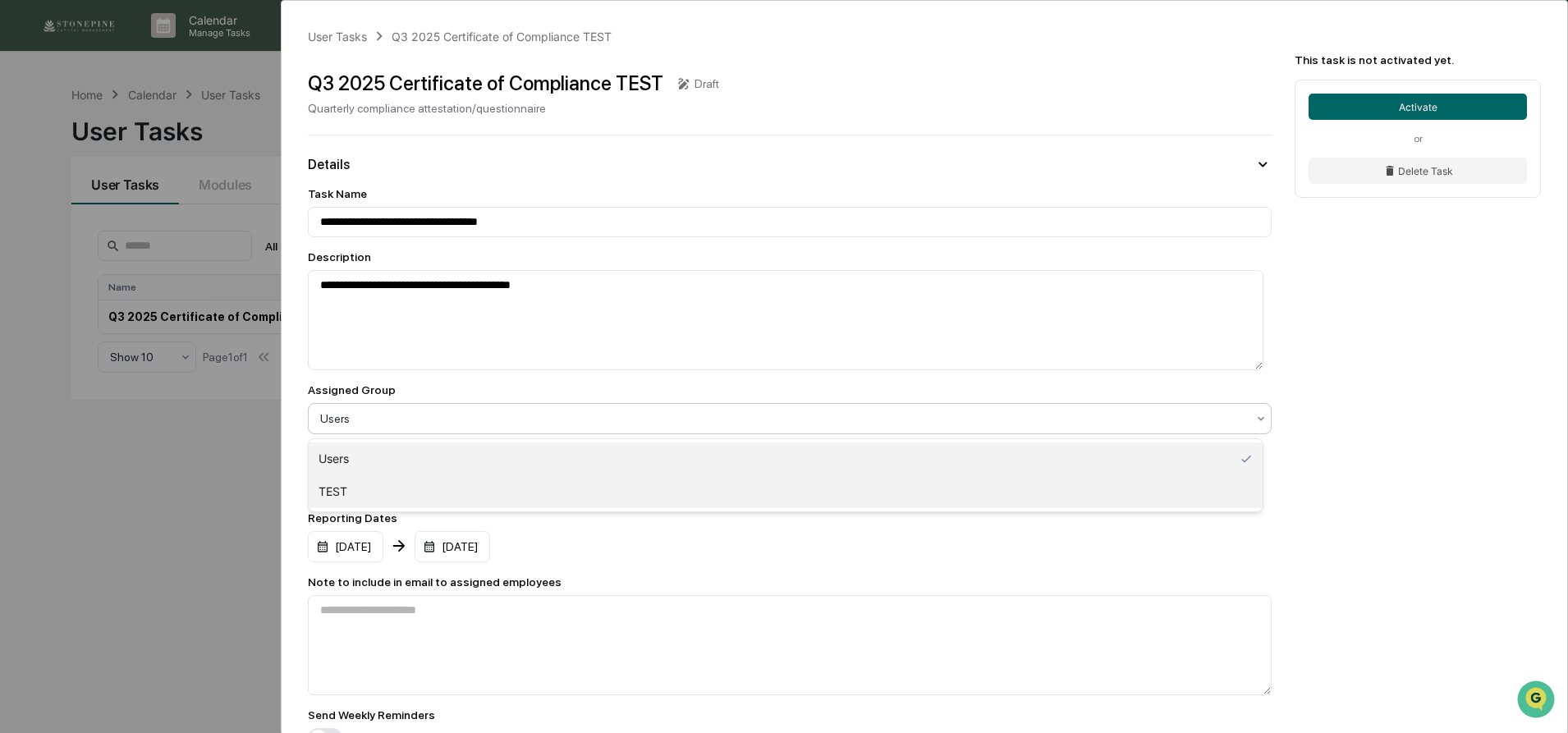
click at [587, 485] on div "TEST" at bounding box center [786, 491] width 954 height 33
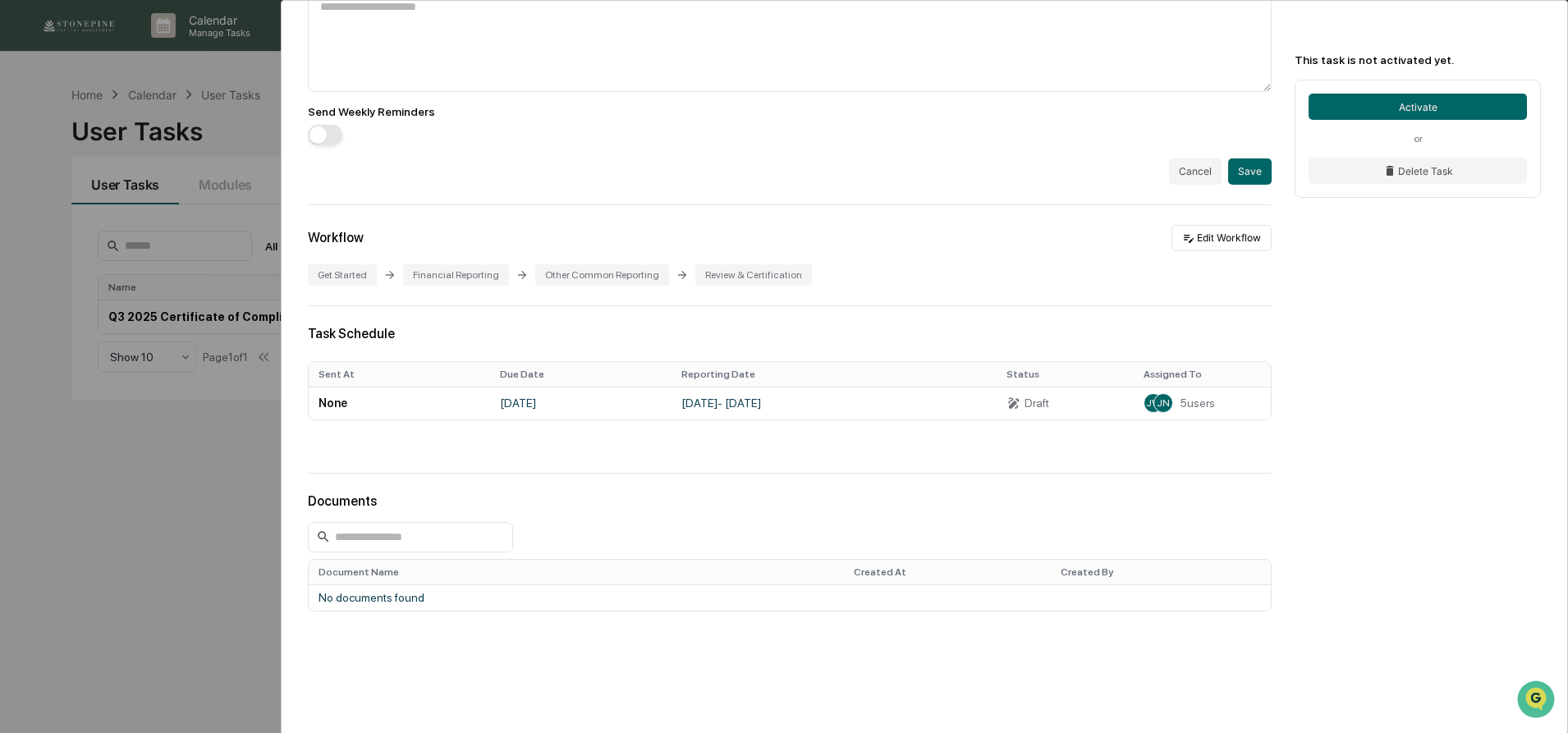
scroll to position [653, 0]
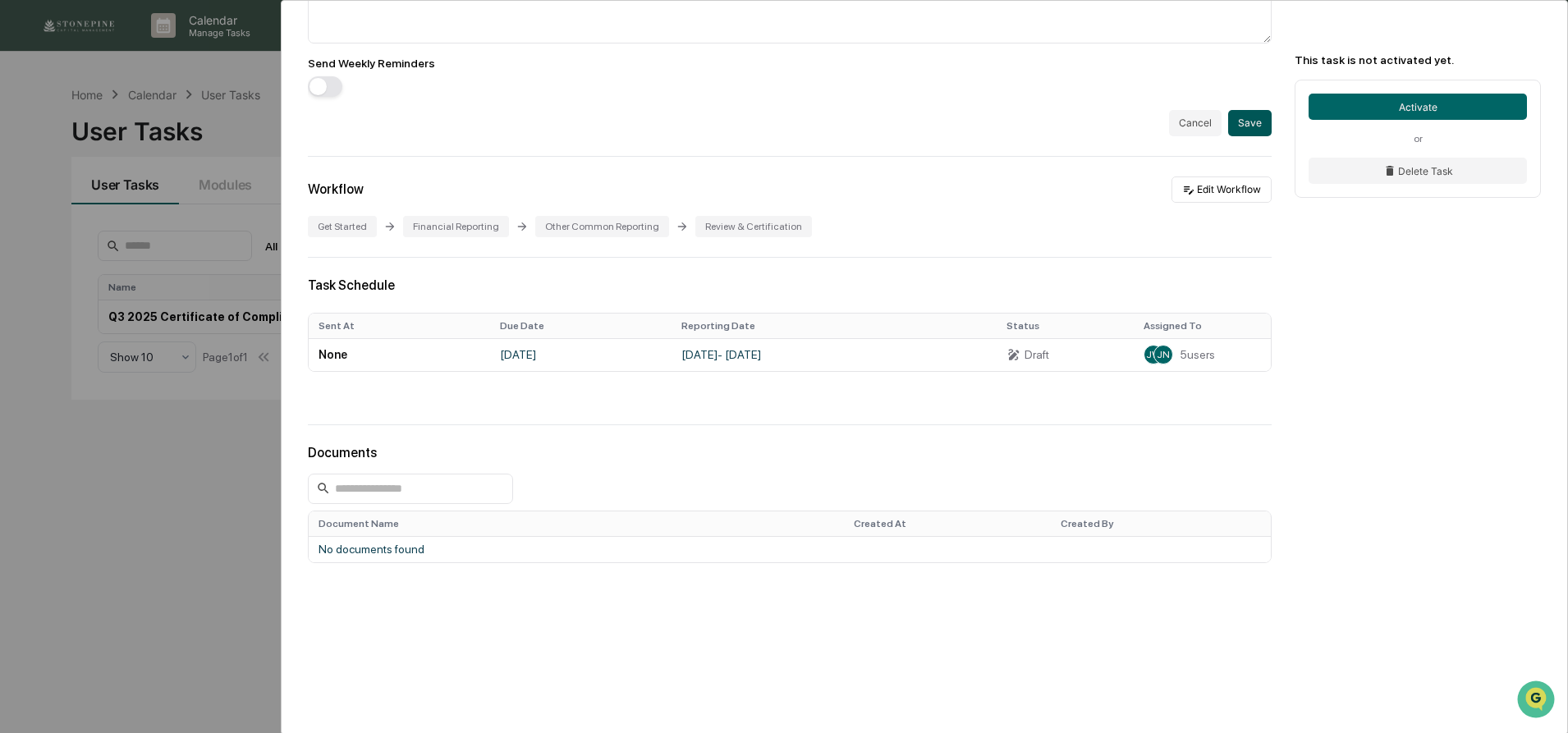
click at [1243, 120] on button "Save" at bounding box center [1249, 123] width 43 height 26
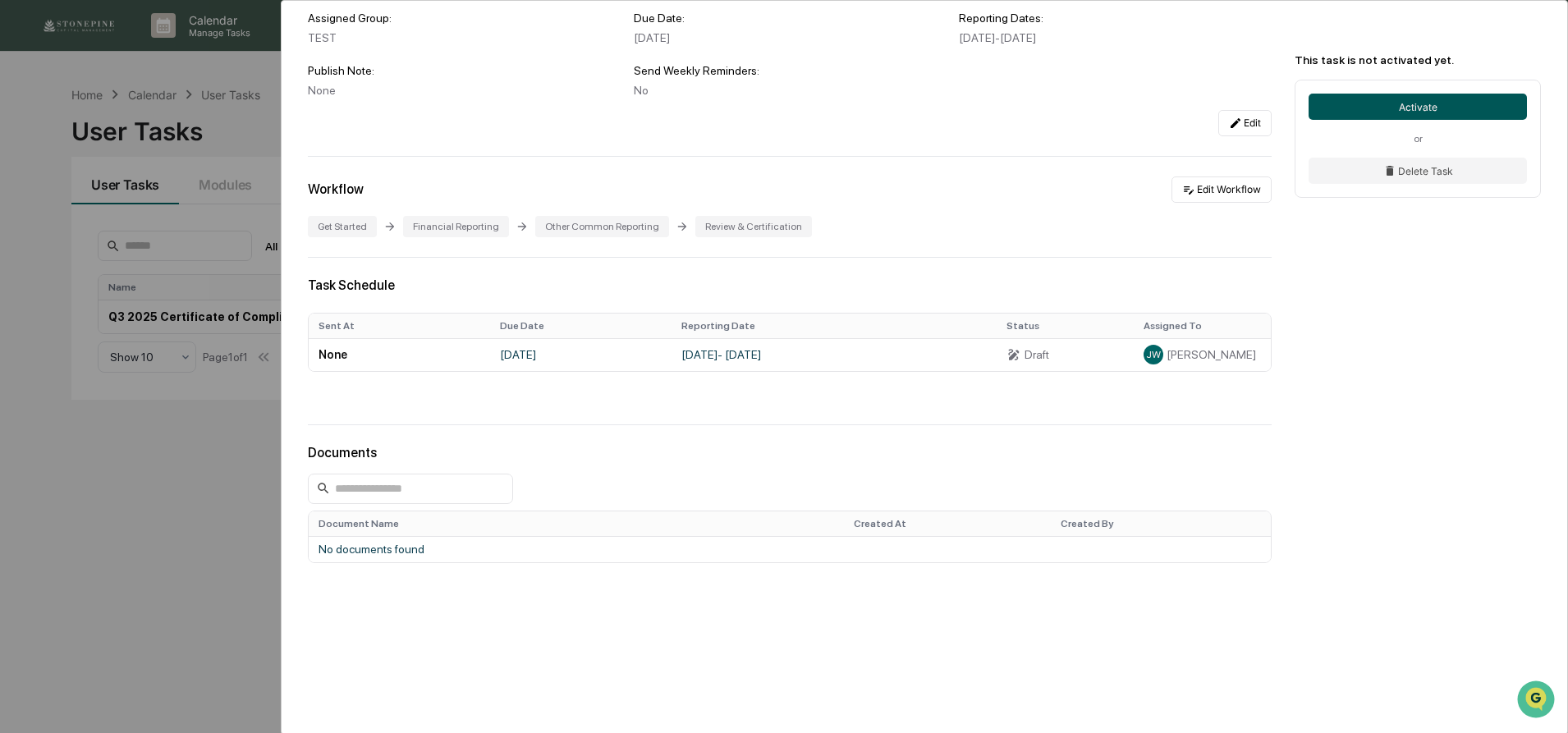
click at [1414, 110] on button "Activate" at bounding box center [1418, 106] width 219 height 26
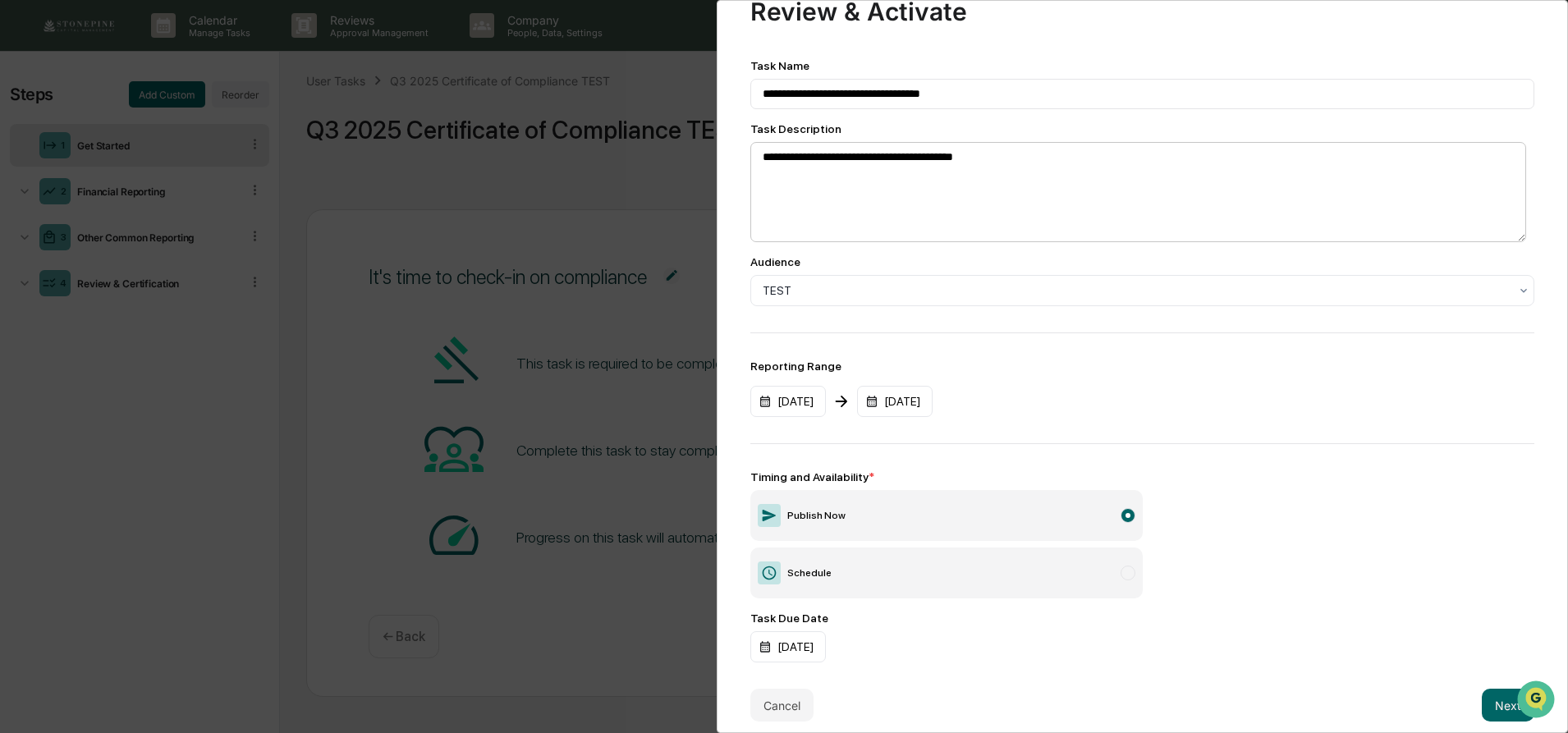
scroll to position [75, 0]
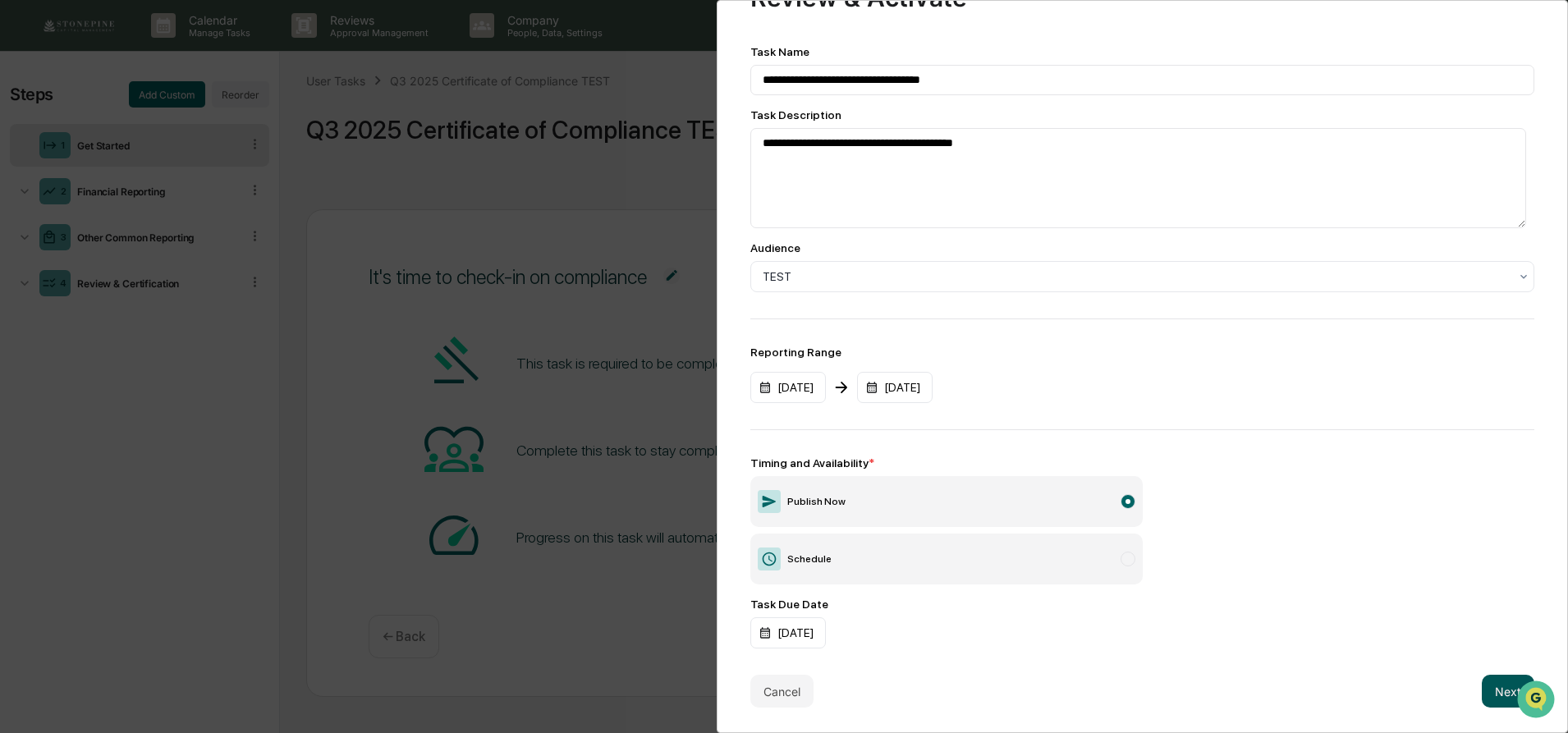
click at [1490, 682] on button "Next" at bounding box center [1508, 691] width 53 height 33
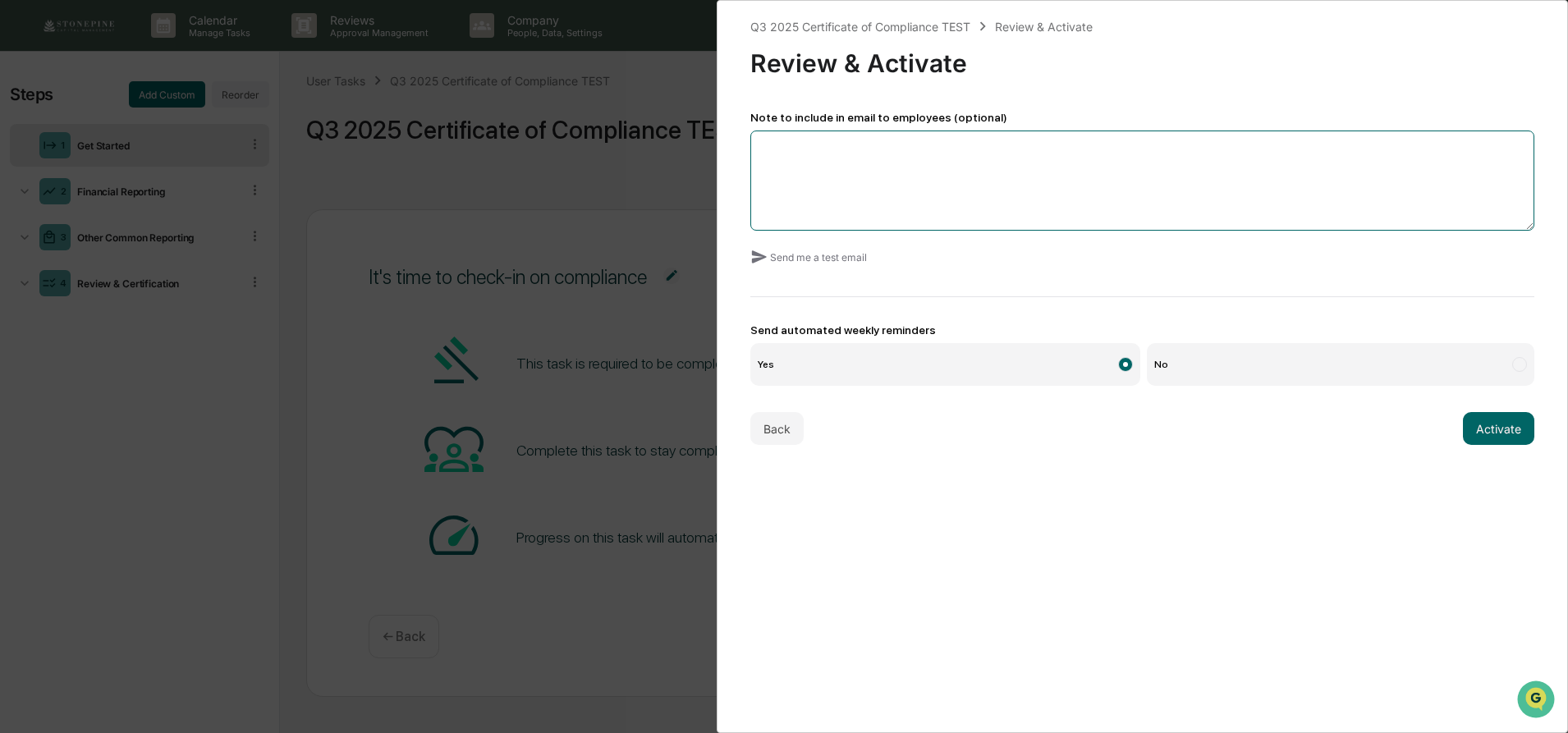
click at [1334, 169] on textarea at bounding box center [1142, 180] width 784 height 100
type textarea "****"
click at [1490, 429] on button "Activate" at bounding box center [1498, 428] width 71 height 33
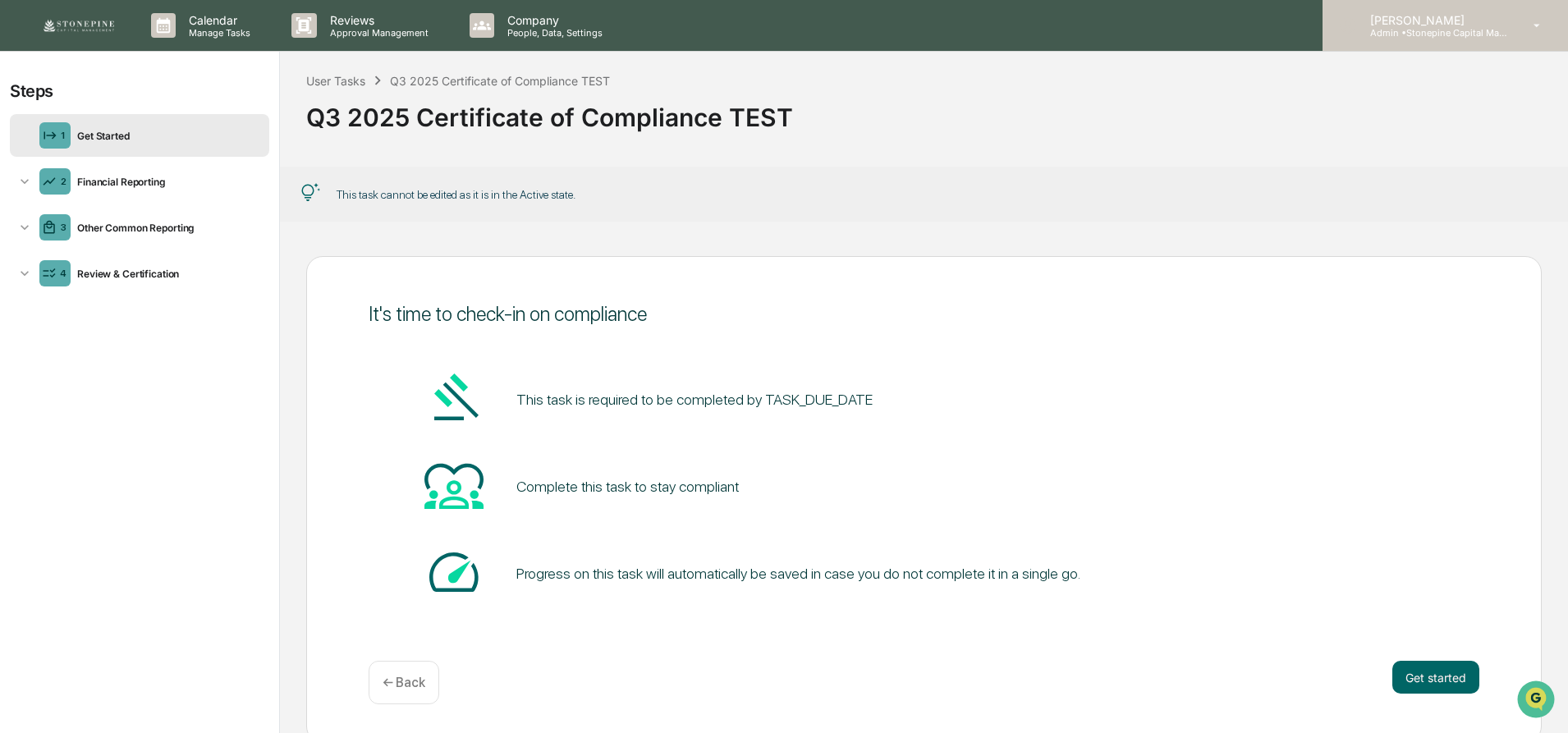
click at [1499, 36] on p "Admin • Stonepine Capital Management" at bounding box center [1433, 33] width 153 height 12
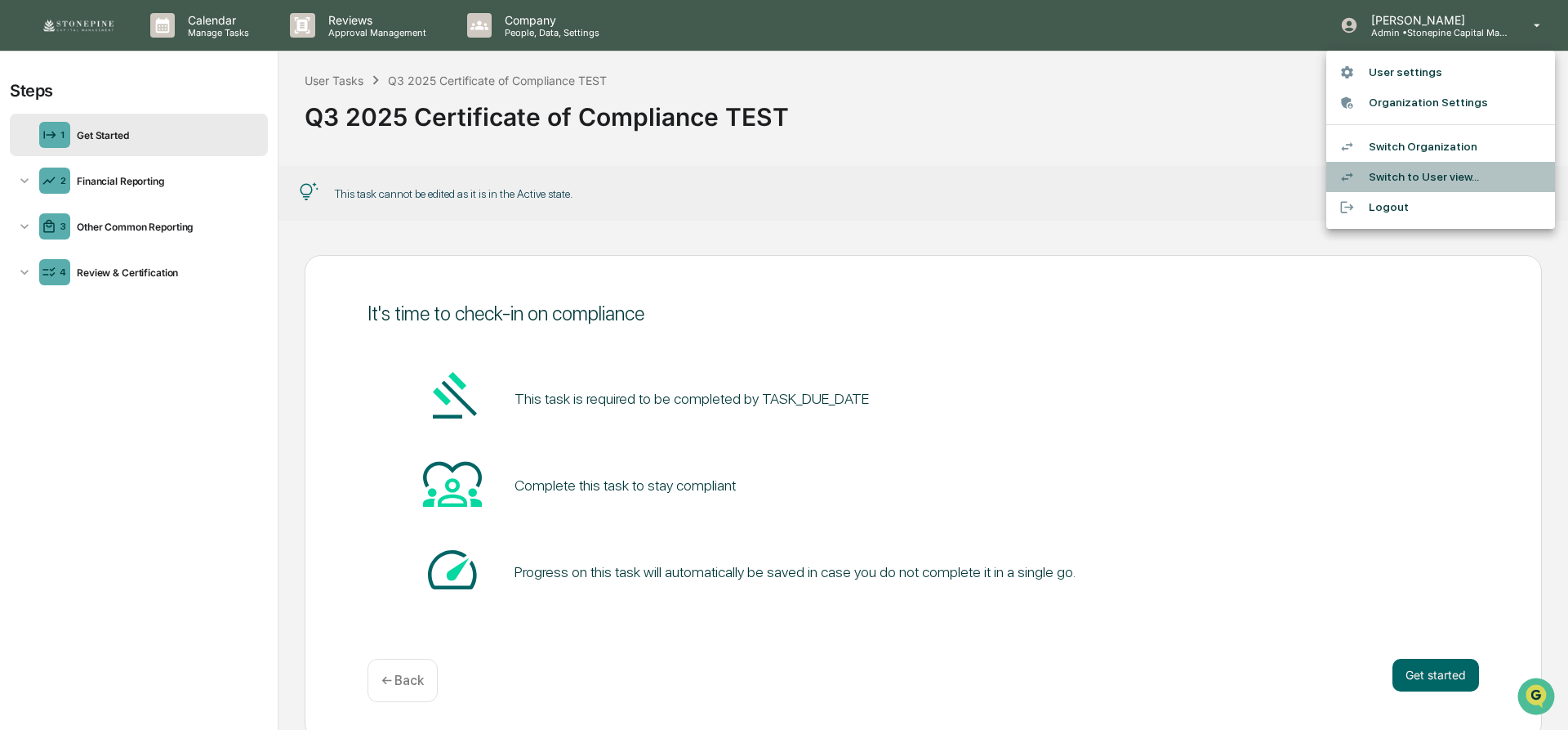
click at [1451, 179] on li "Switch to User view..." at bounding box center [1441, 177] width 229 height 31
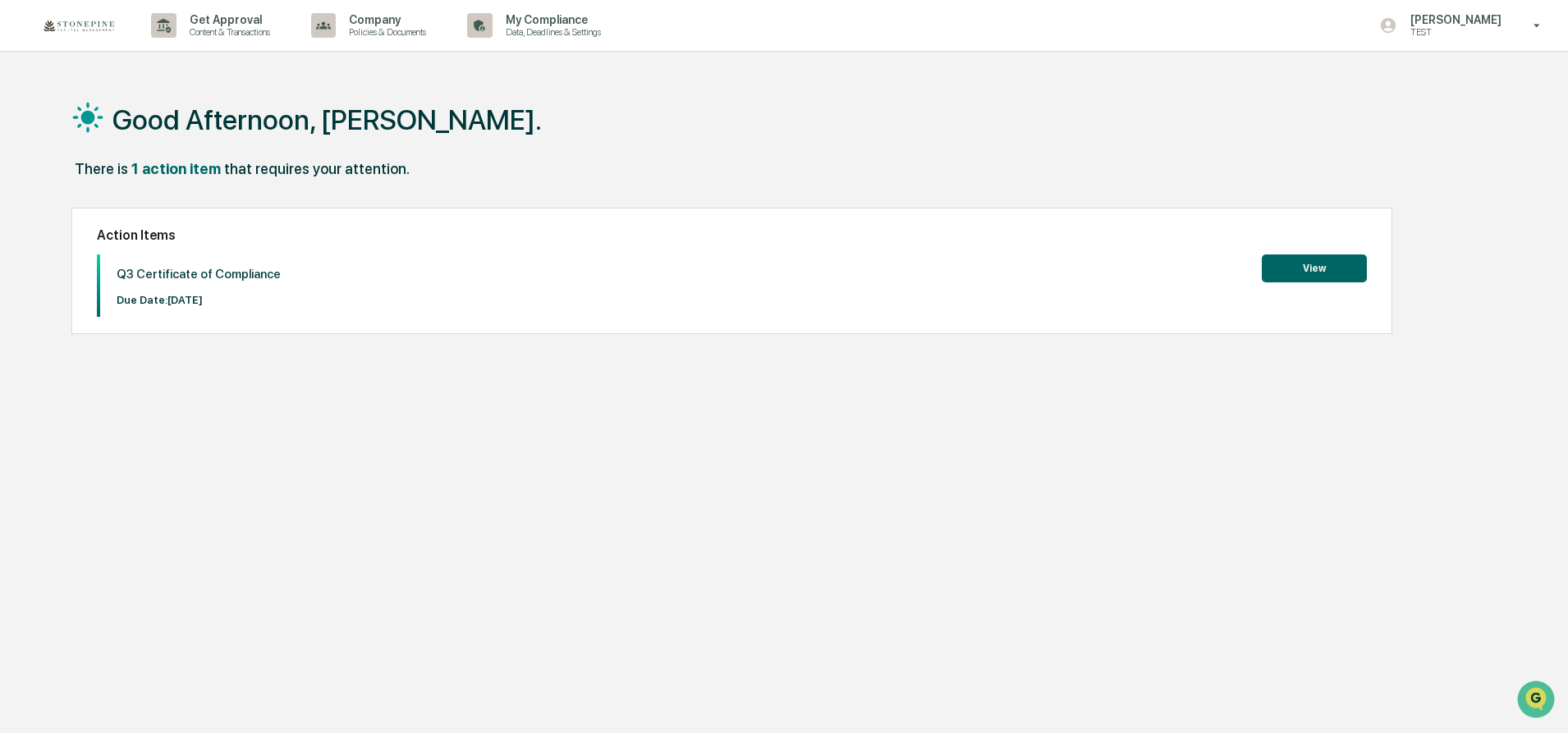
click at [1324, 266] on button "View" at bounding box center [1314, 268] width 105 height 28
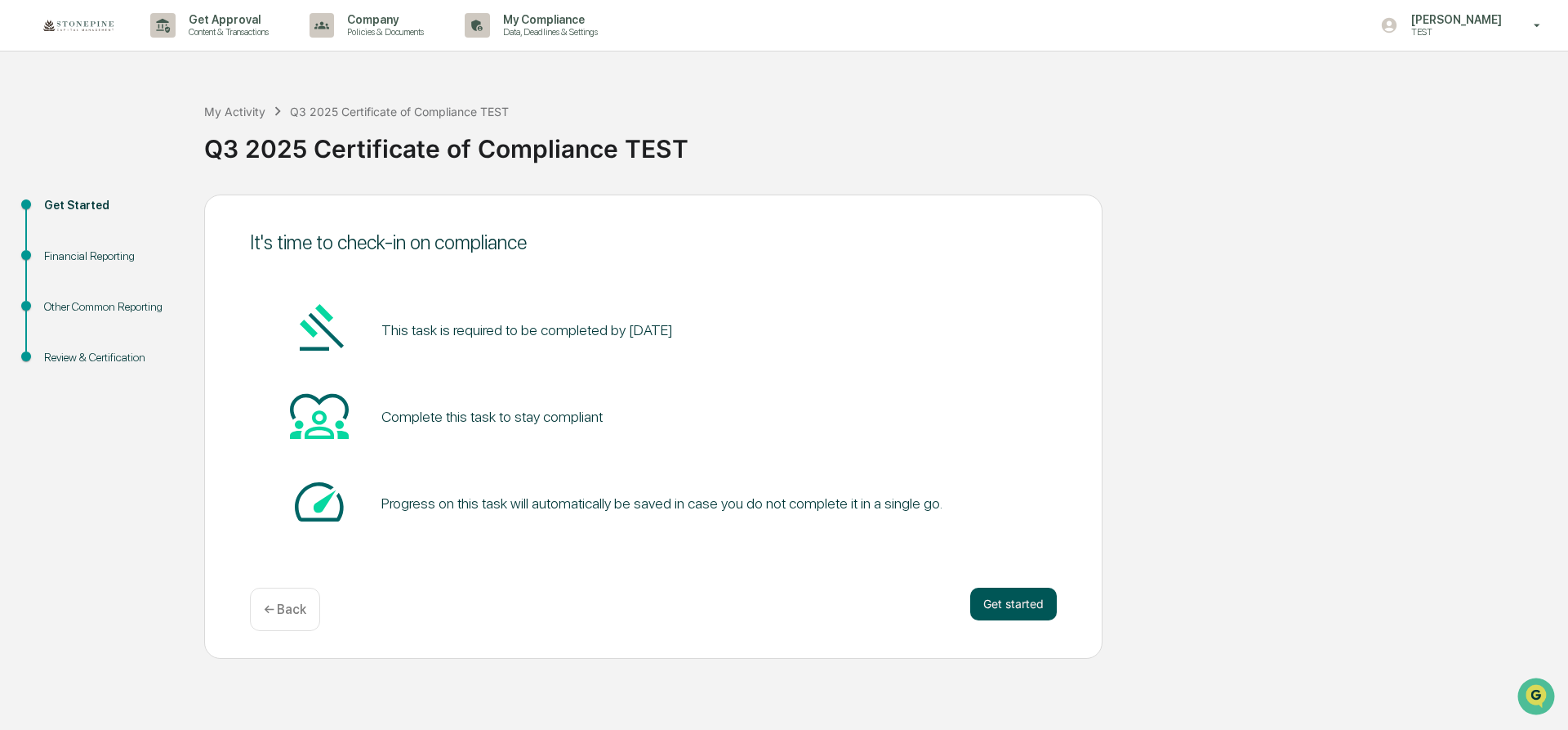
click at [1039, 596] on button "Get started" at bounding box center [1013, 604] width 87 height 32
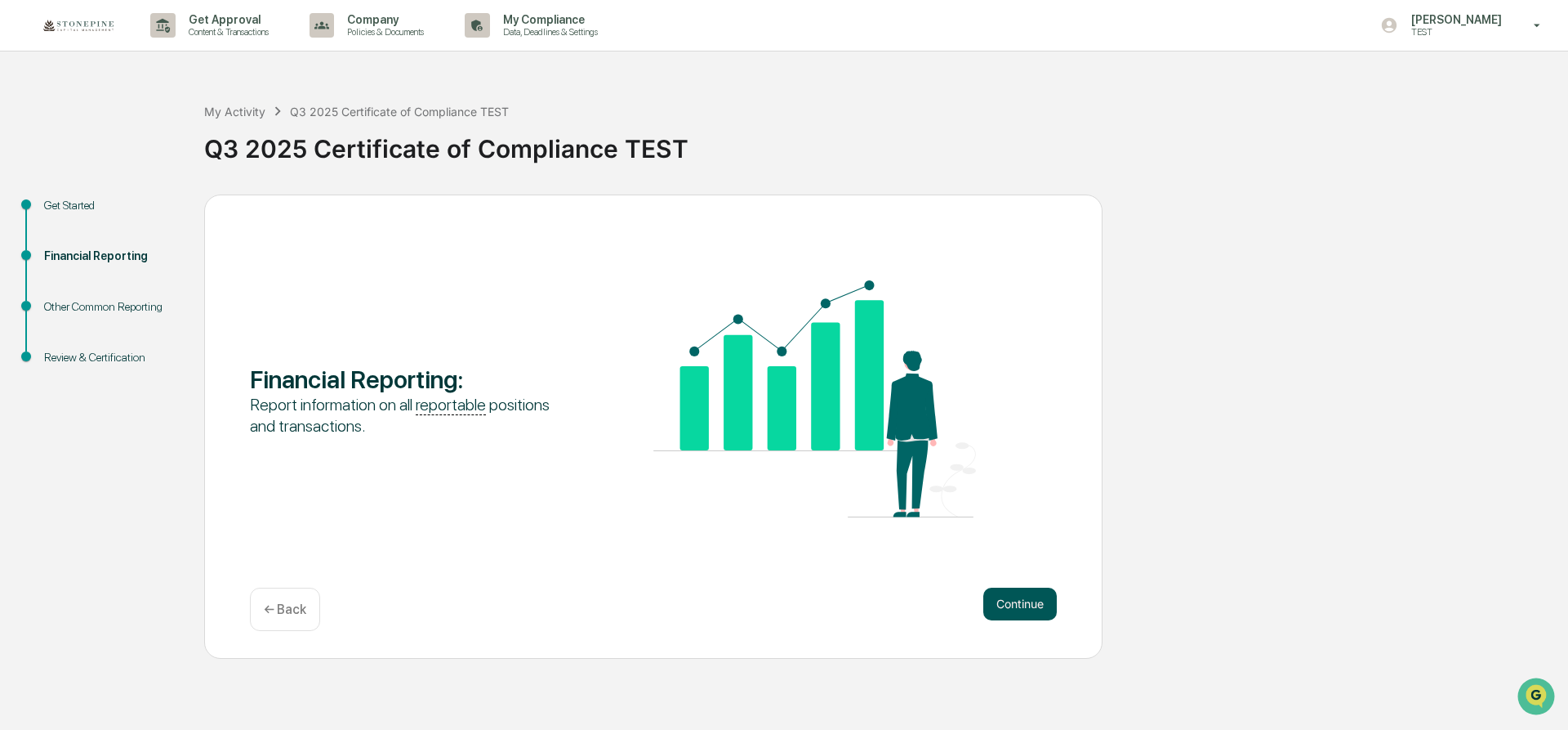
click at [1039, 599] on button "Continue" at bounding box center [1020, 604] width 74 height 32
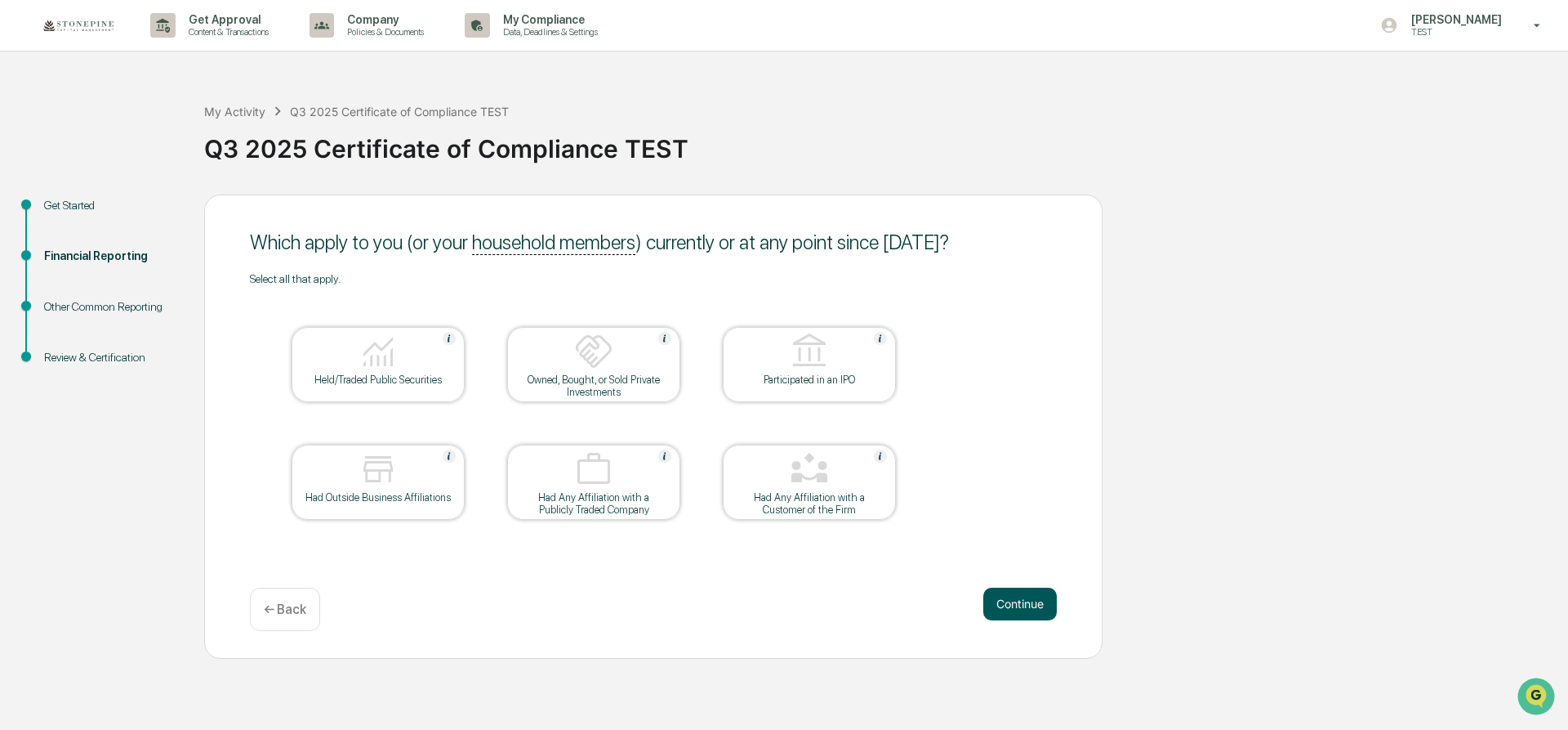
click at [1039, 600] on button "Continue" at bounding box center [1020, 604] width 74 height 32
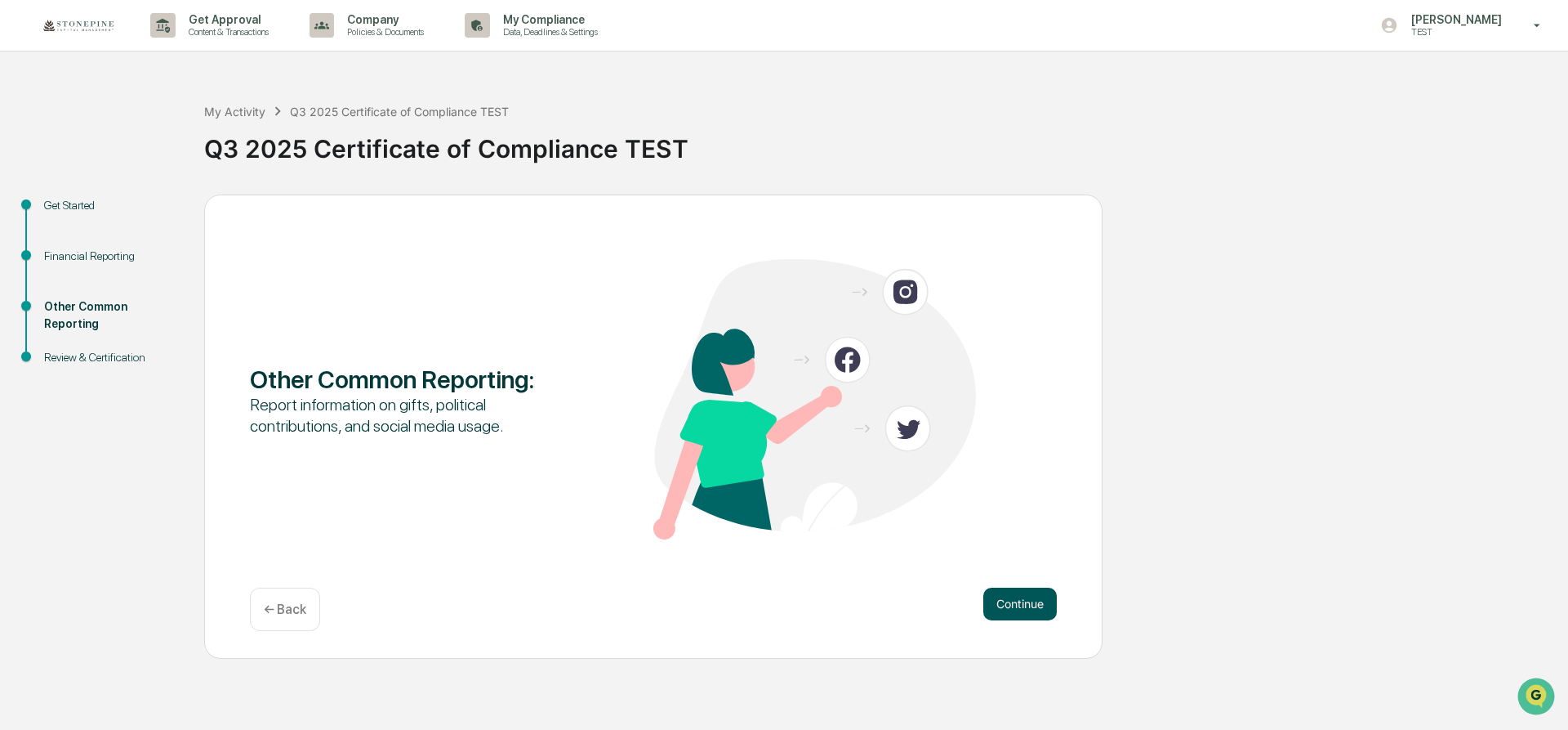
click at [1039, 601] on button "Continue" at bounding box center [1020, 604] width 74 height 32
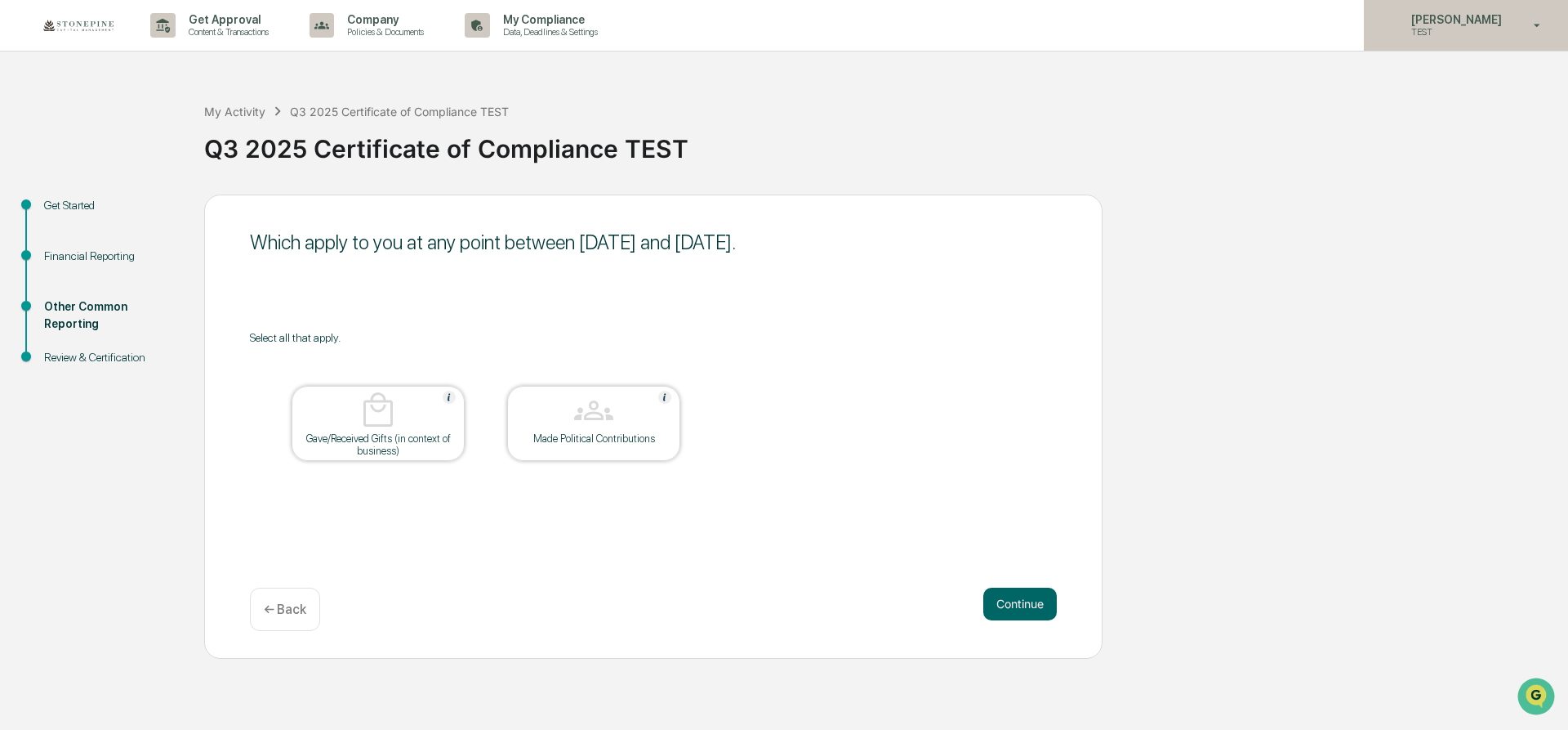
click at [1479, 18] on p "[PERSON_NAME]" at bounding box center [1454, 20] width 112 height 13
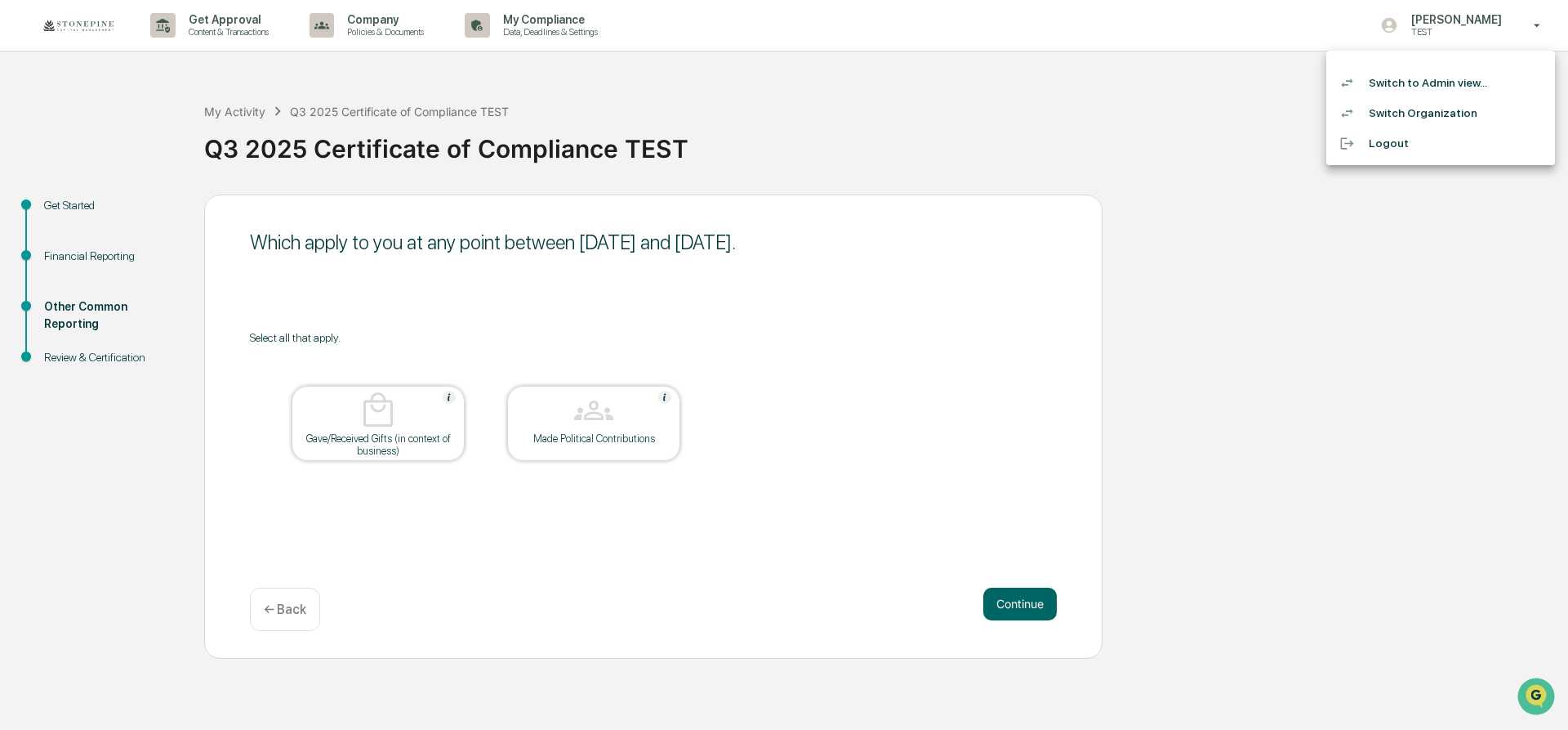
click at [1453, 110] on li "Switch Organization" at bounding box center [1441, 114] width 229 height 31
